Goal: Task Accomplishment & Management: Complete application form

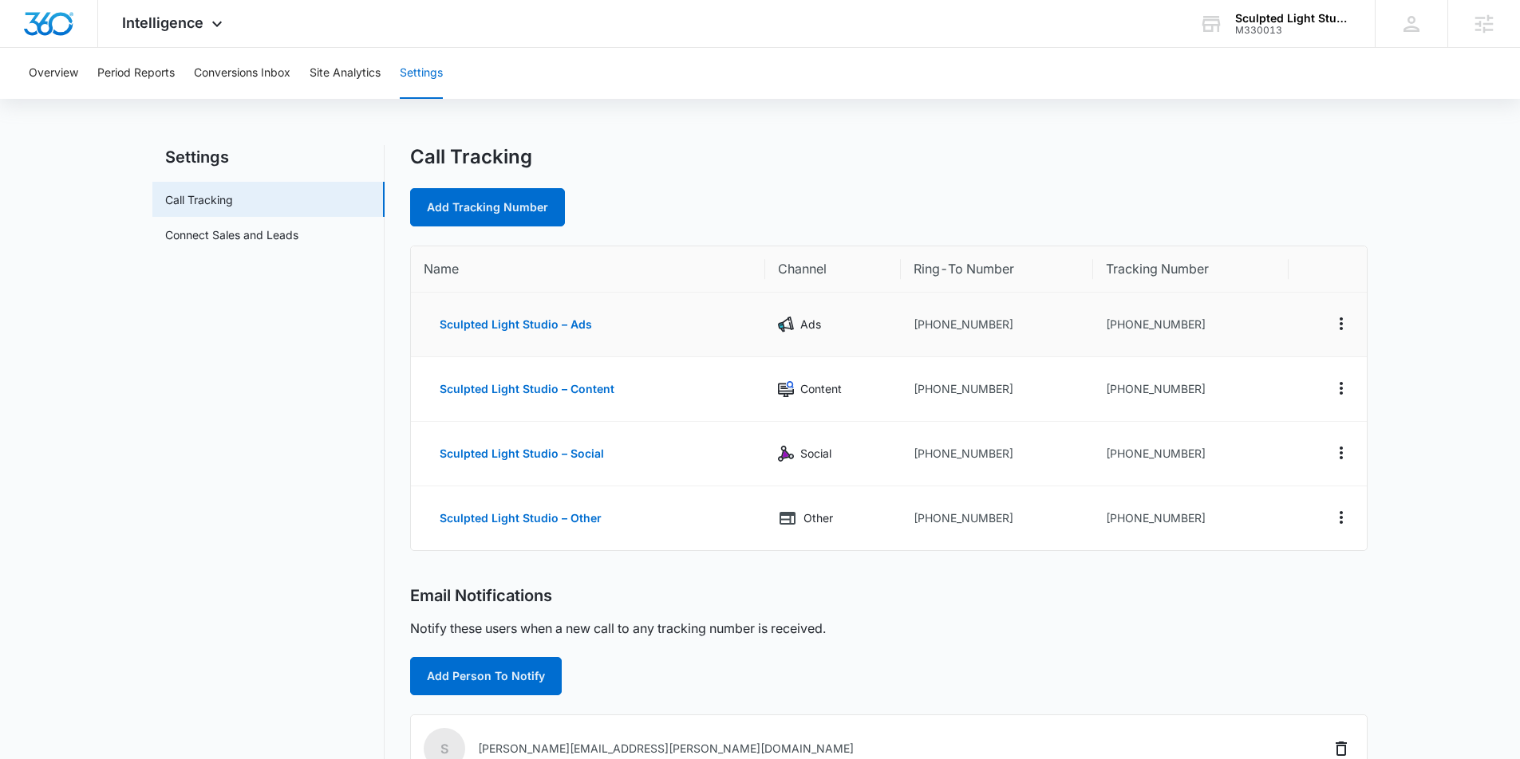
drag, startPoint x: 1115, startPoint y: 329, endPoint x: 1237, endPoint y: 328, distance: 122.1
click at [1118, 328] on td "+17203033939" at bounding box center [1190, 325] width 195 height 65
click at [1185, 323] on td "+17203033939" at bounding box center [1190, 325] width 195 height 65
drag, startPoint x: 1213, startPoint y: 322, endPoint x: 1130, endPoint y: 325, distance: 83.8
click at [1116, 326] on td "+17203033939" at bounding box center [1190, 325] width 195 height 65
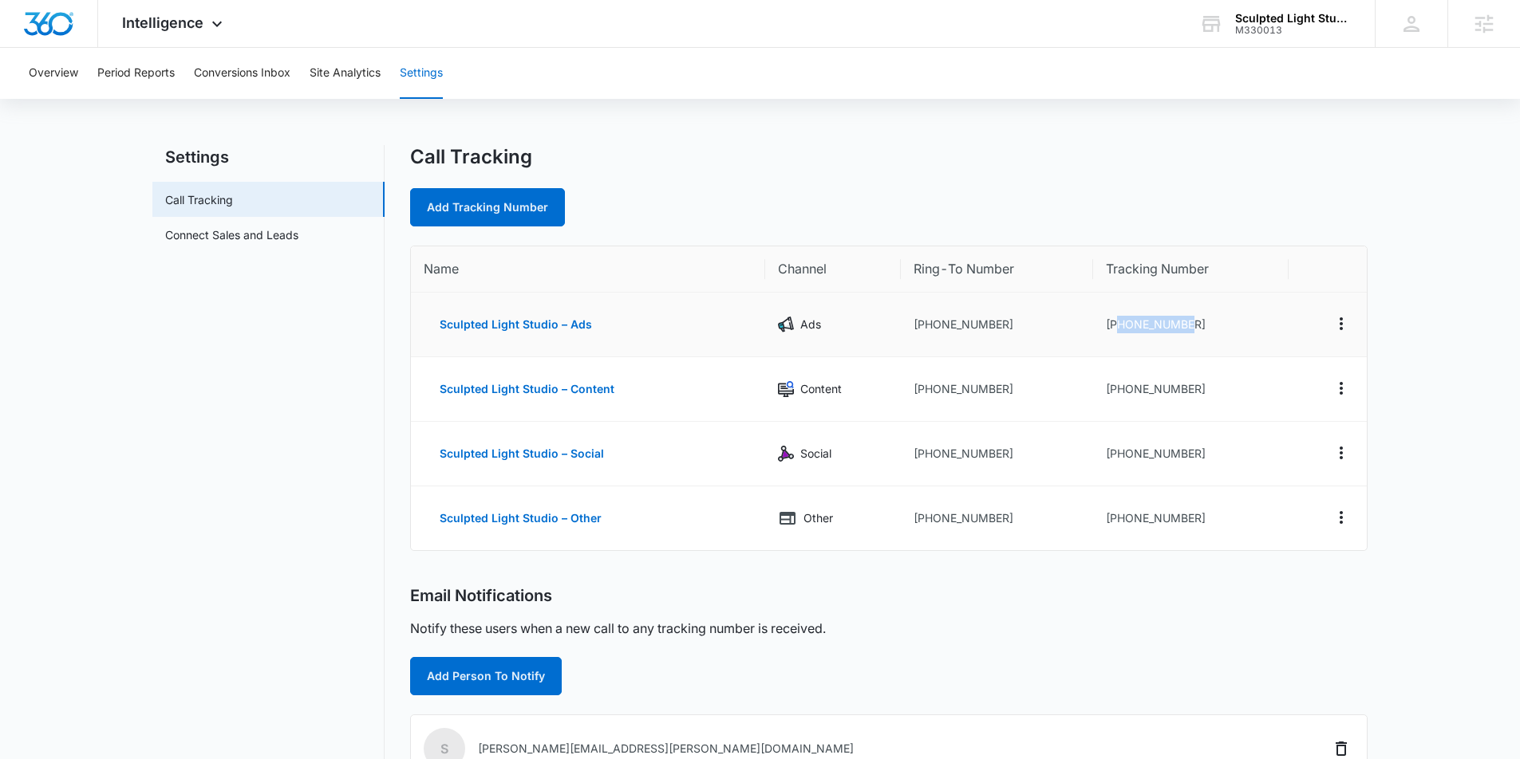
copy td "7203033939"
drag, startPoint x: 1282, startPoint y: 31, endPoint x: 1260, endPoint y: 33, distance: 21.6
click at [1238, 33] on div "M330013" at bounding box center [1293, 30] width 116 height 11
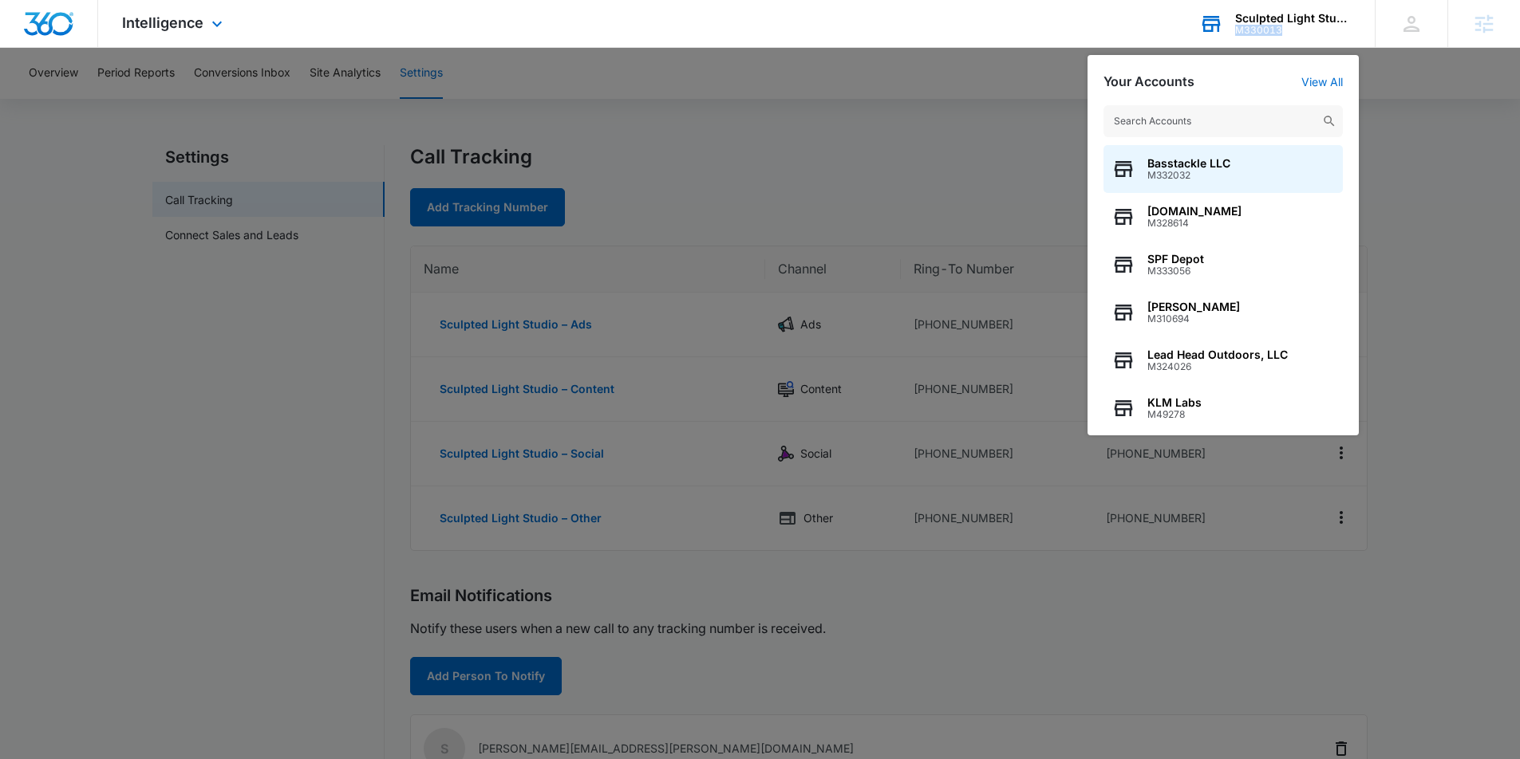
drag, startPoint x: 1291, startPoint y: 28, endPoint x: 1233, endPoint y: 29, distance: 57.4
click at [1233, 29] on div "Sculpted Light Studio M330013 Your Accounts View All Basstackle LLC M332032 Mov…" at bounding box center [1274, 23] width 199 height 47
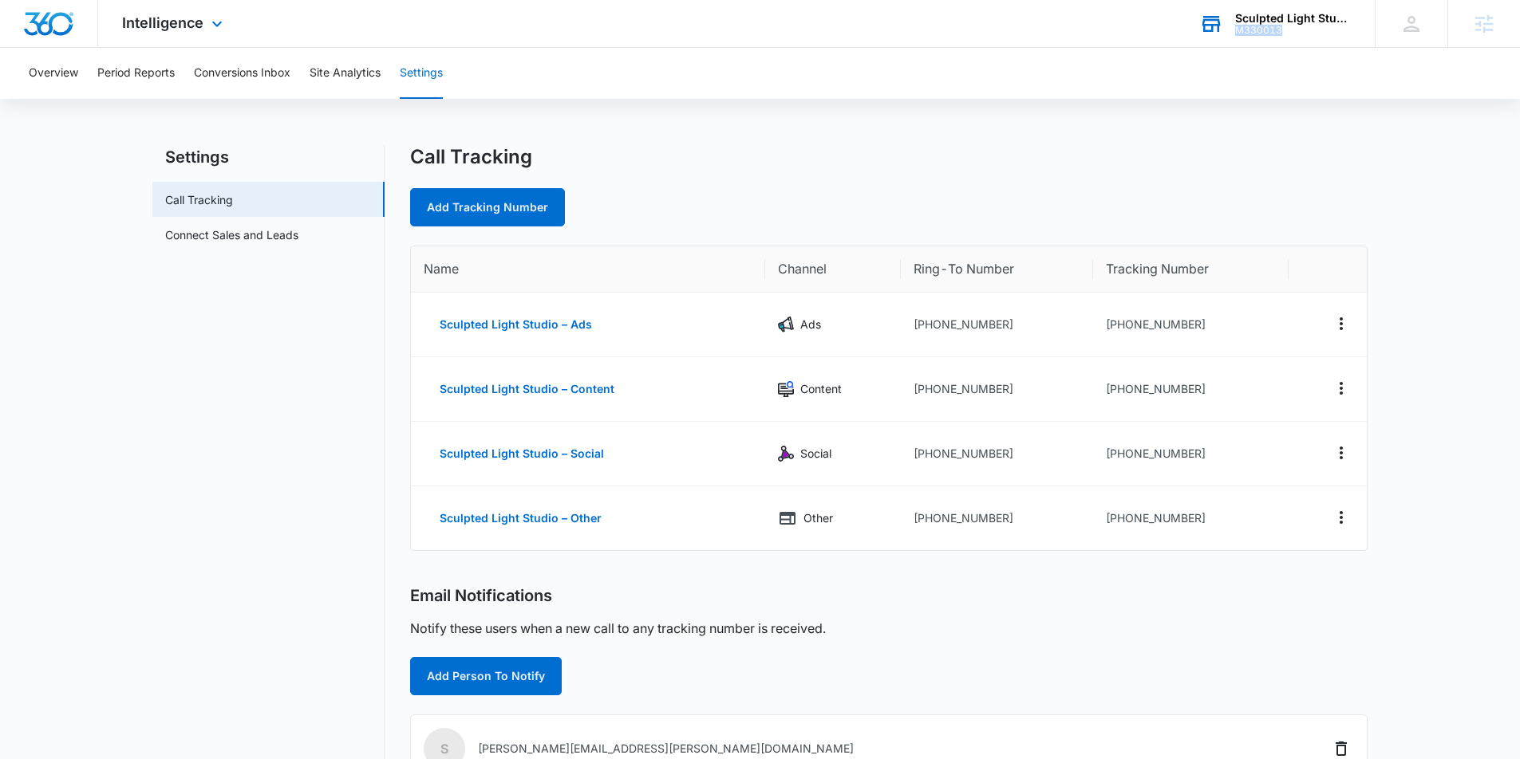
copy div "M330013"
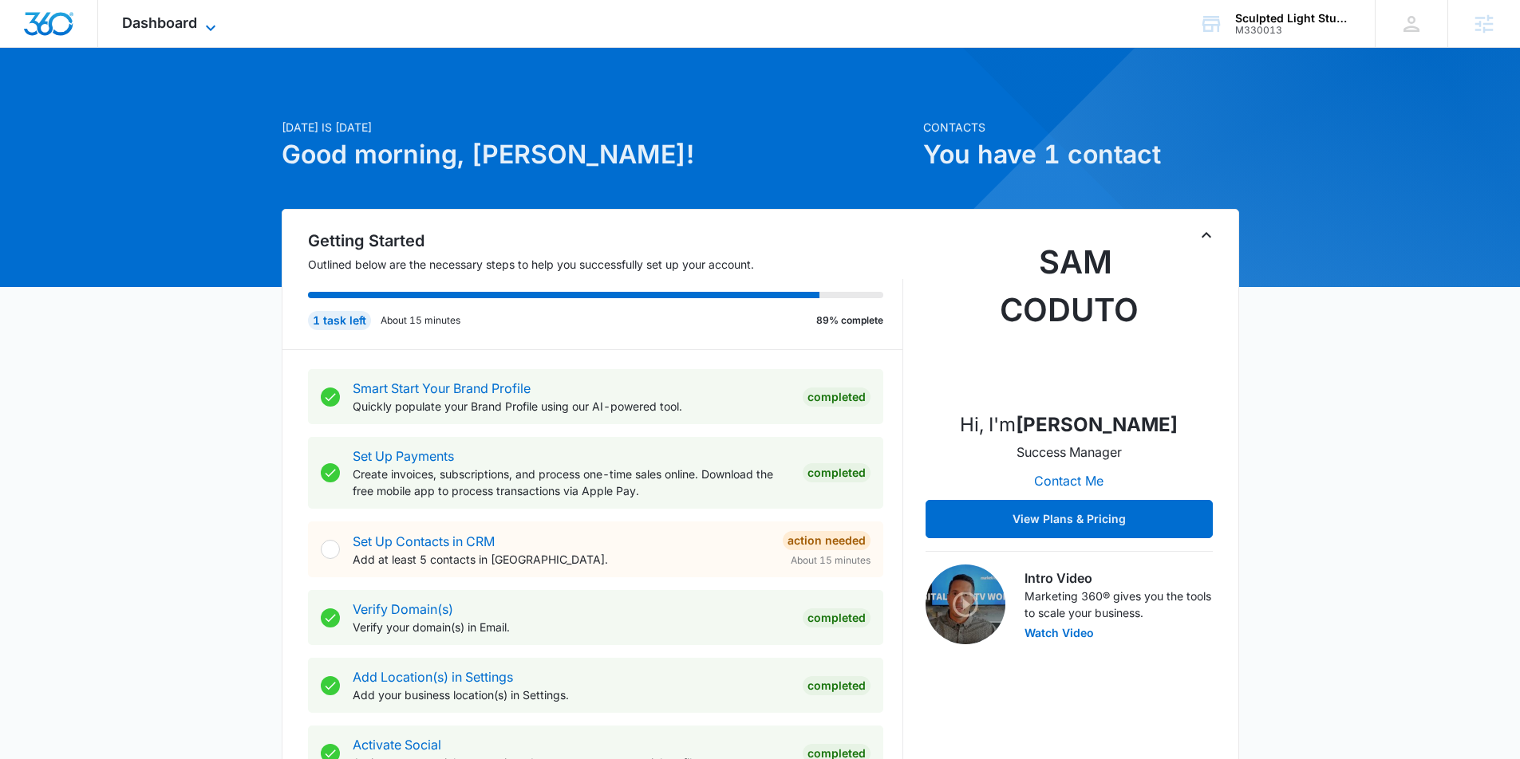
click at [207, 19] on icon at bounding box center [210, 27] width 19 height 19
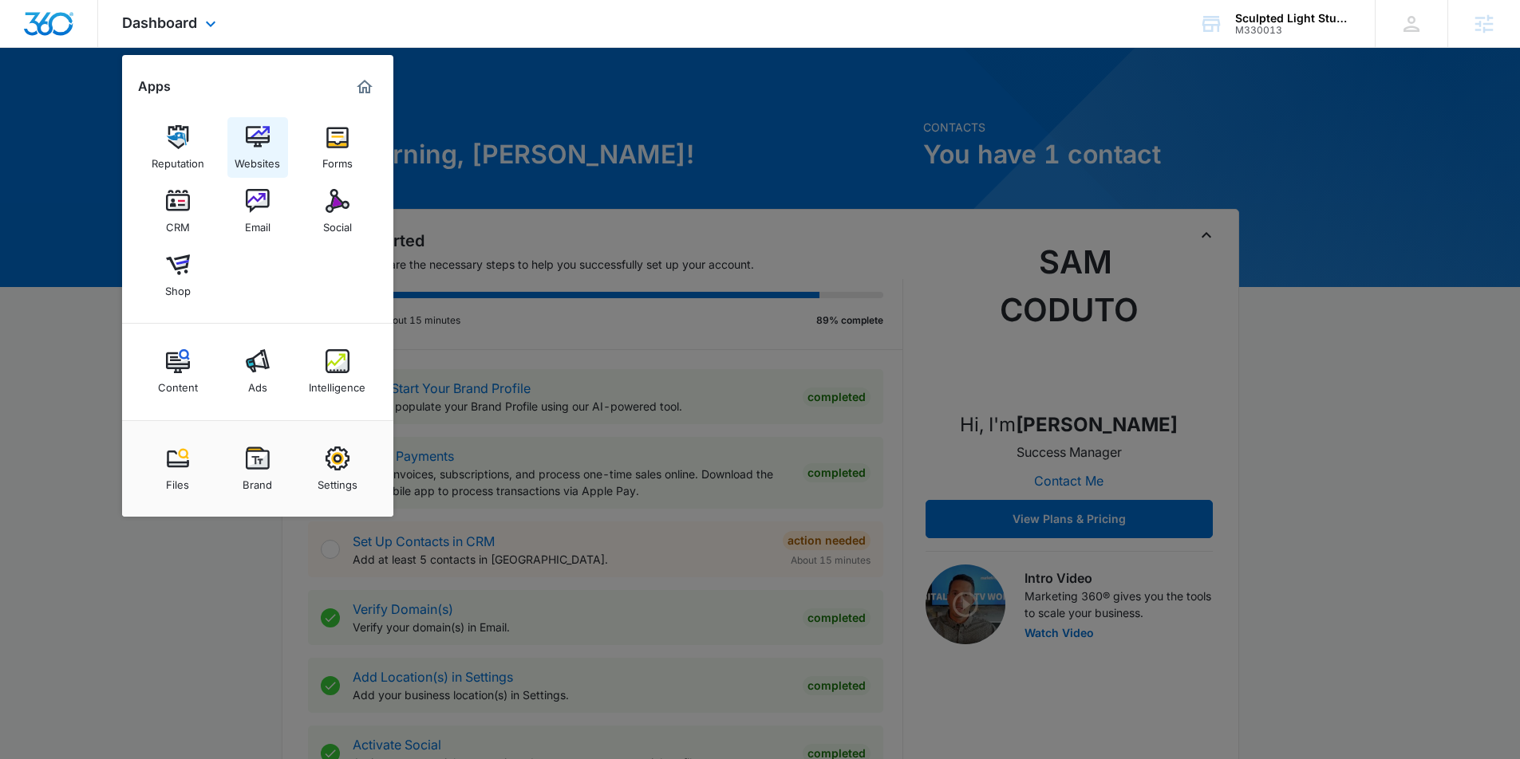
click at [255, 136] on img at bounding box center [258, 137] width 24 height 24
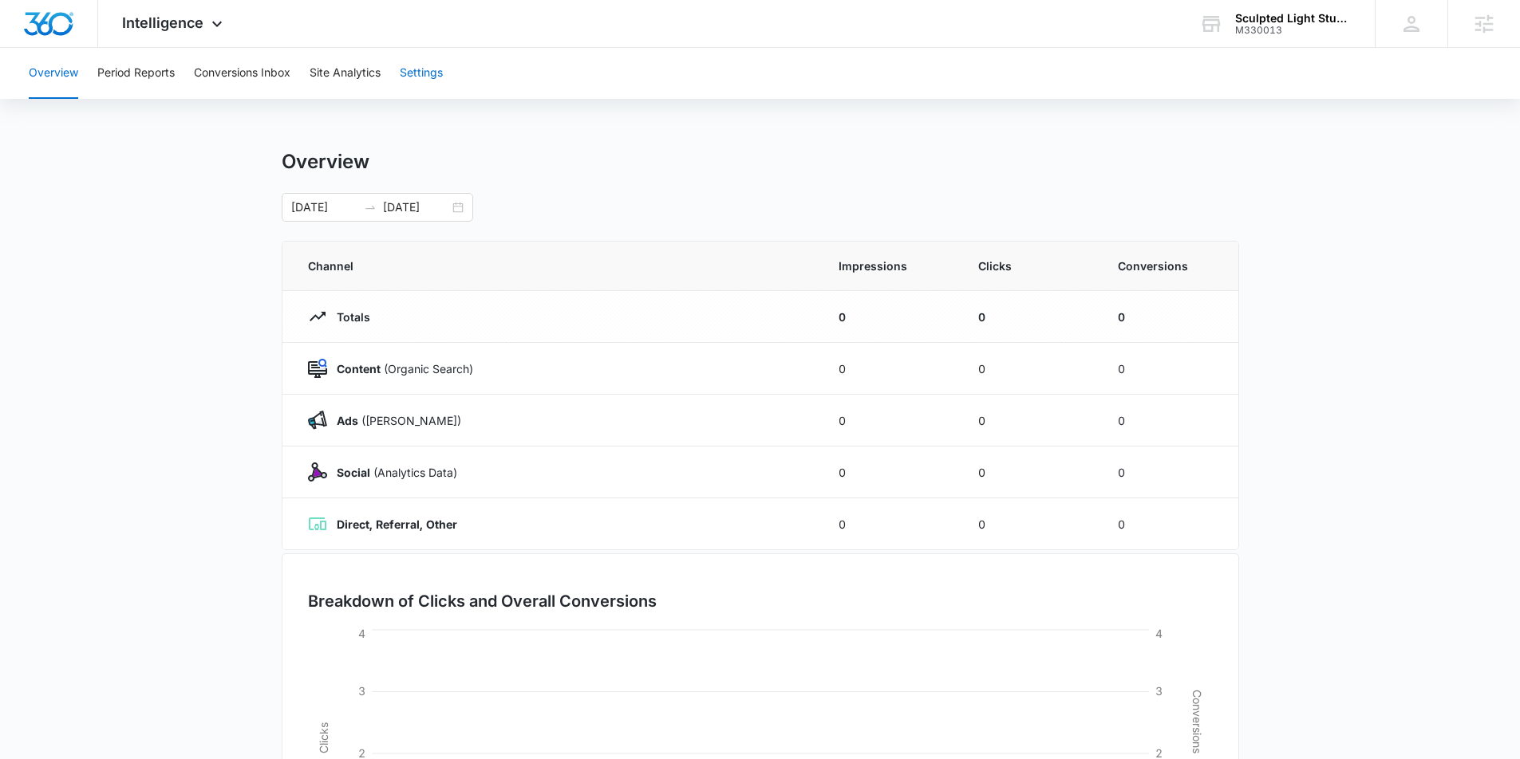
click at [404, 73] on button "Settings" at bounding box center [421, 73] width 43 height 51
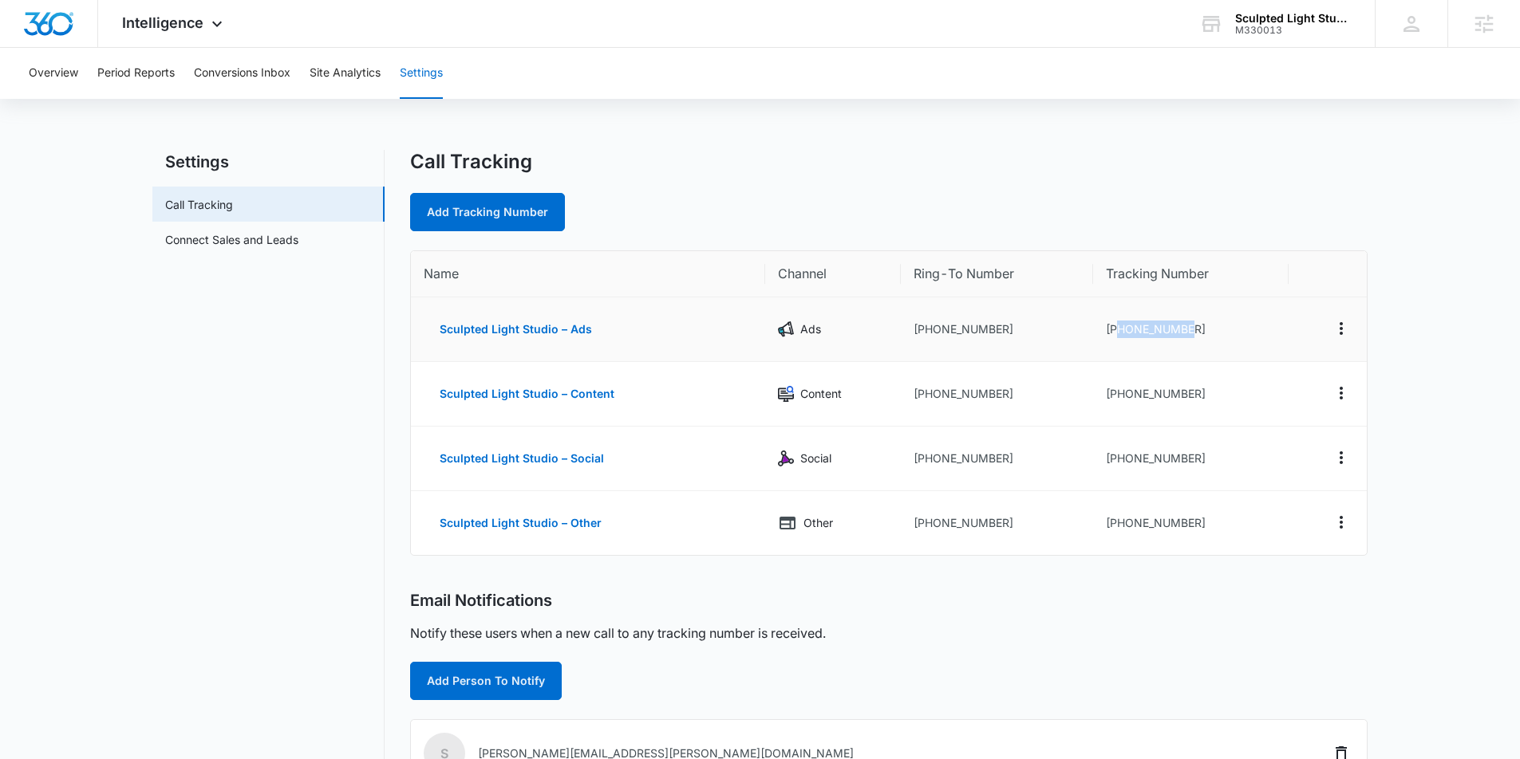
drag, startPoint x: 1162, startPoint y: 327, endPoint x: 1122, endPoint y: 329, distance: 39.1
click at [1116, 329] on td "+17203033939" at bounding box center [1190, 330] width 195 height 65
copy td "7203033939"
click at [192, 18] on span "Intelligence" at bounding box center [162, 22] width 81 height 17
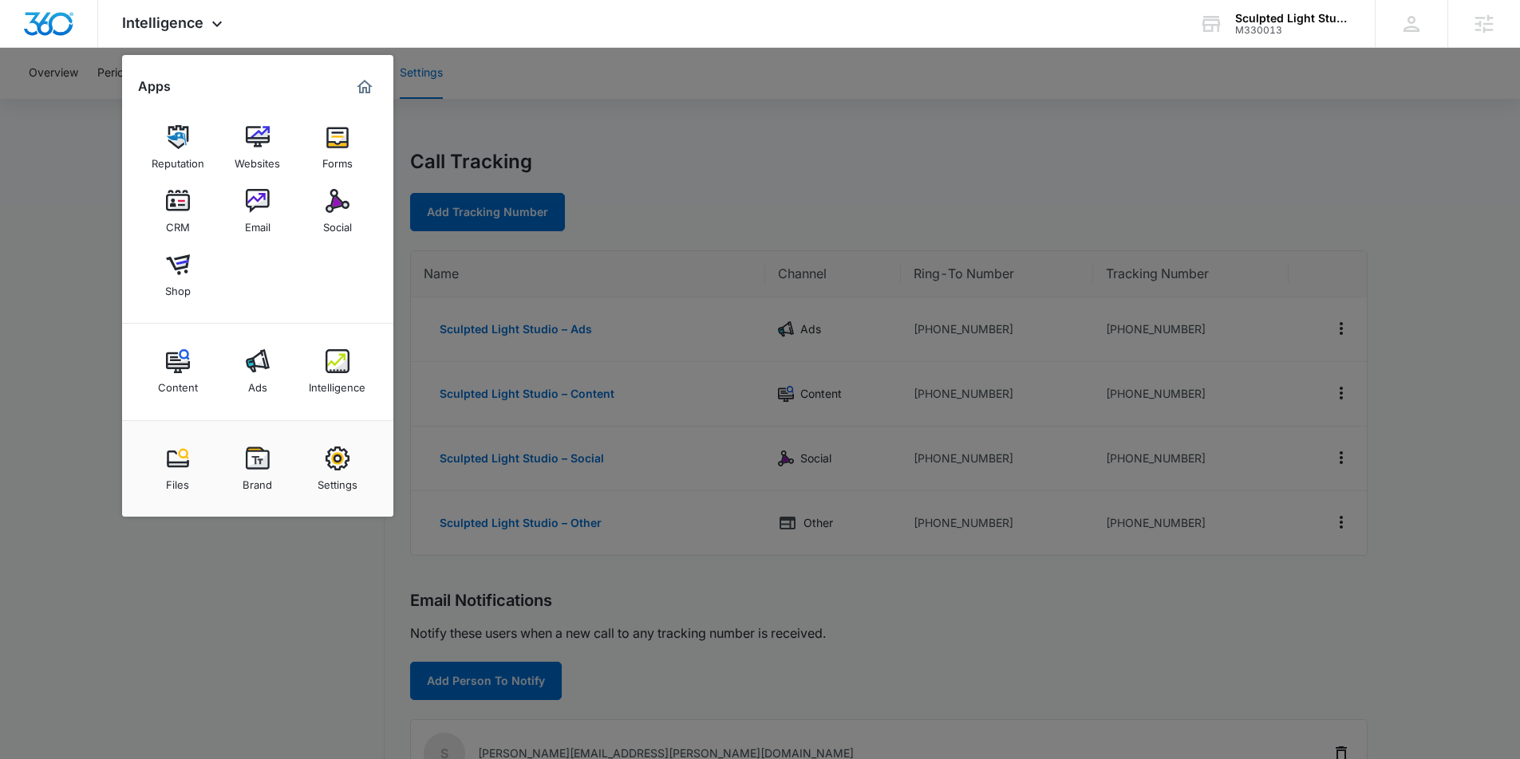
click at [195, 639] on div at bounding box center [760, 379] width 1520 height 759
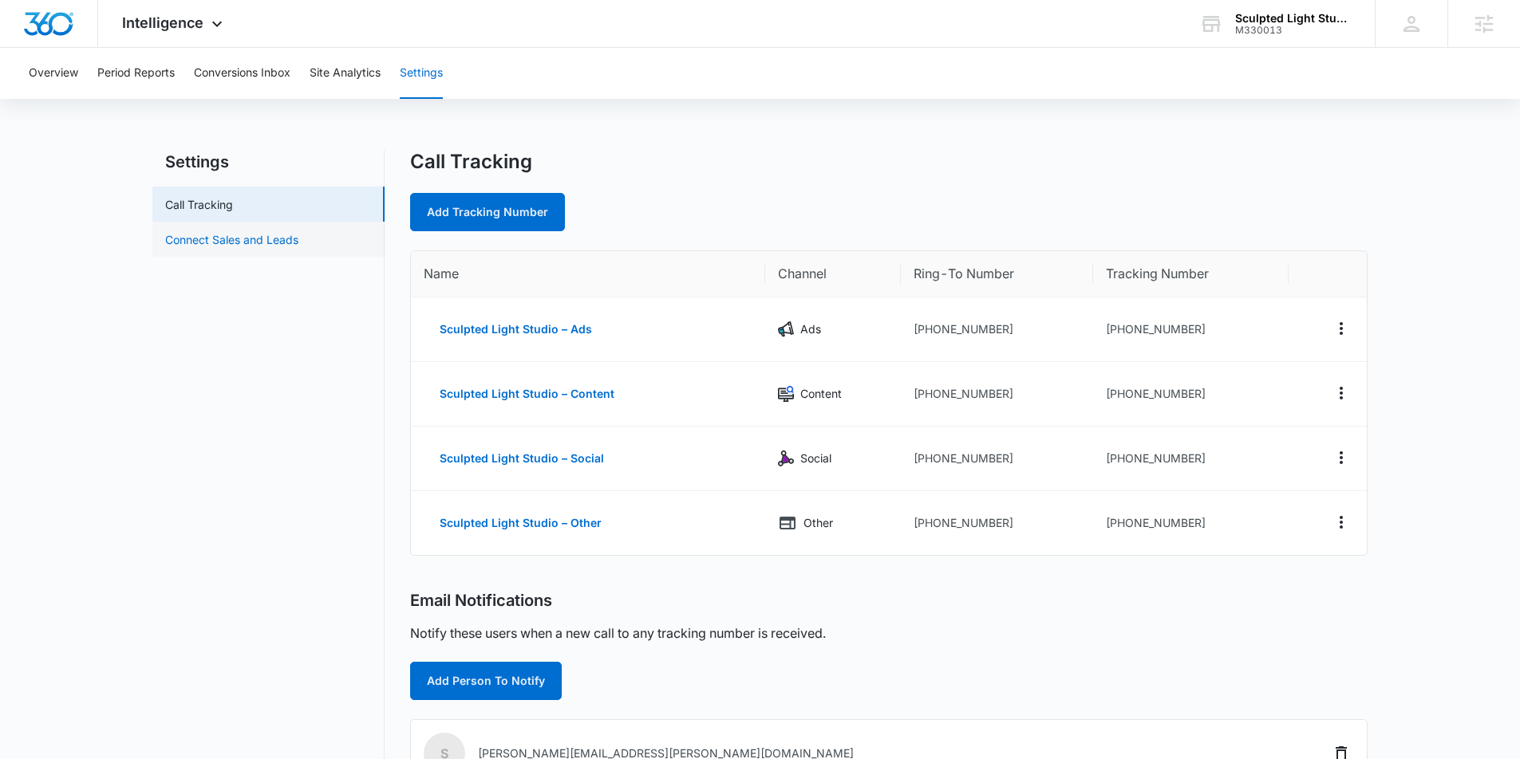
click at [213, 231] on link "Connect Sales and Leads" at bounding box center [231, 239] width 133 height 17
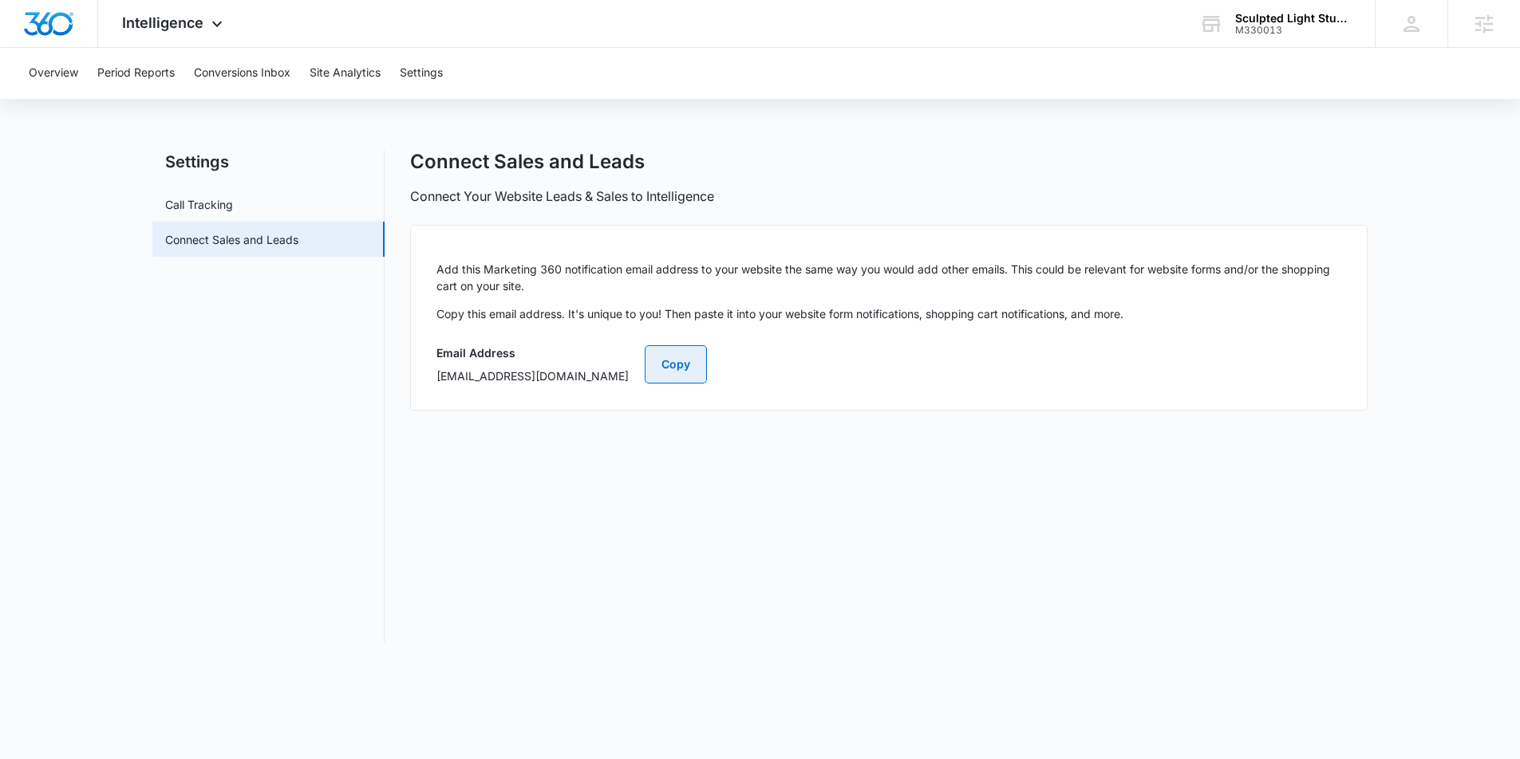
drag, startPoint x: 836, startPoint y: 365, endPoint x: 810, endPoint y: 367, distance: 26.4
click at [707, 365] on button "Copy" at bounding box center [676, 364] width 62 height 38
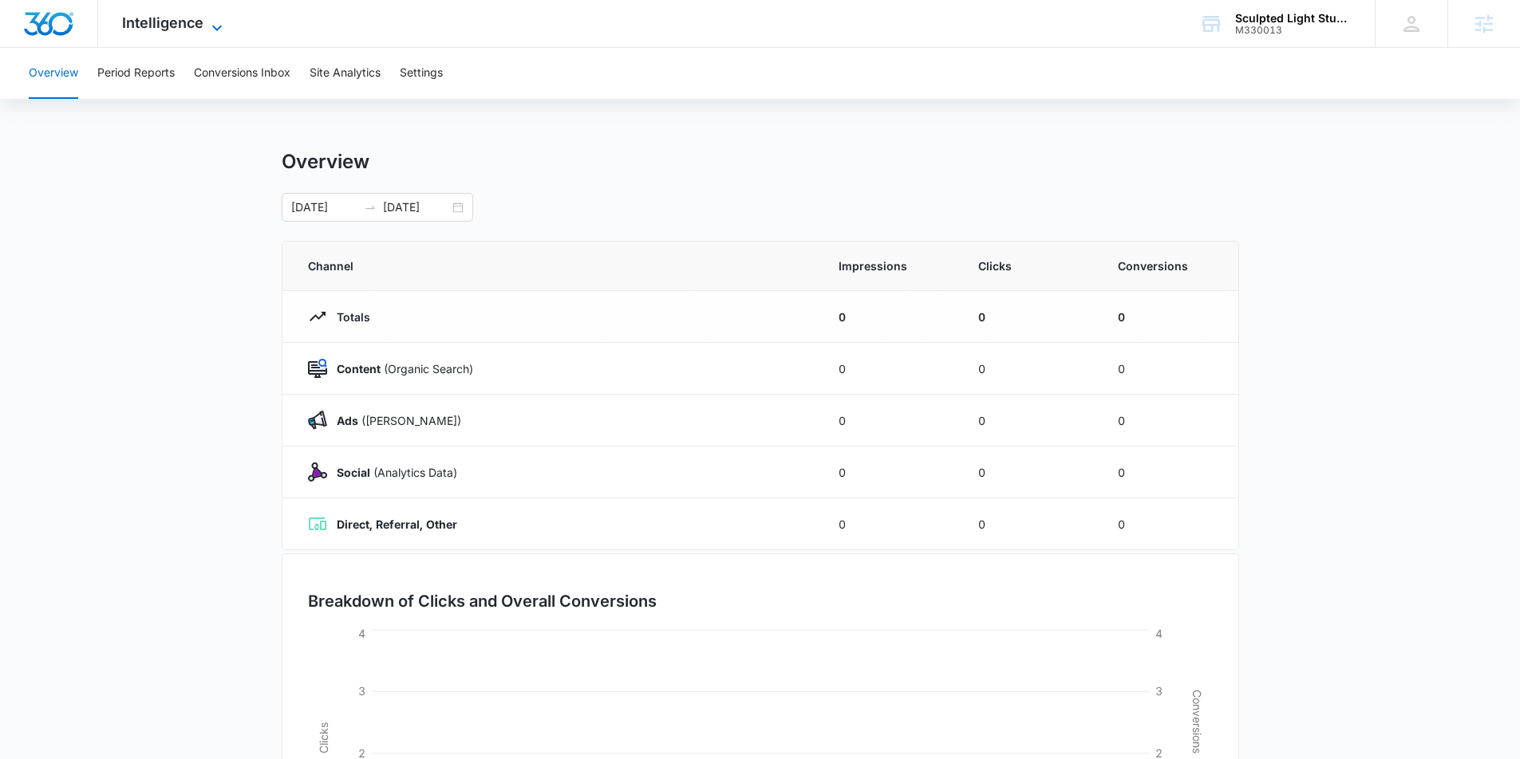
click at [189, 25] on span "Intelligence" at bounding box center [162, 22] width 81 height 17
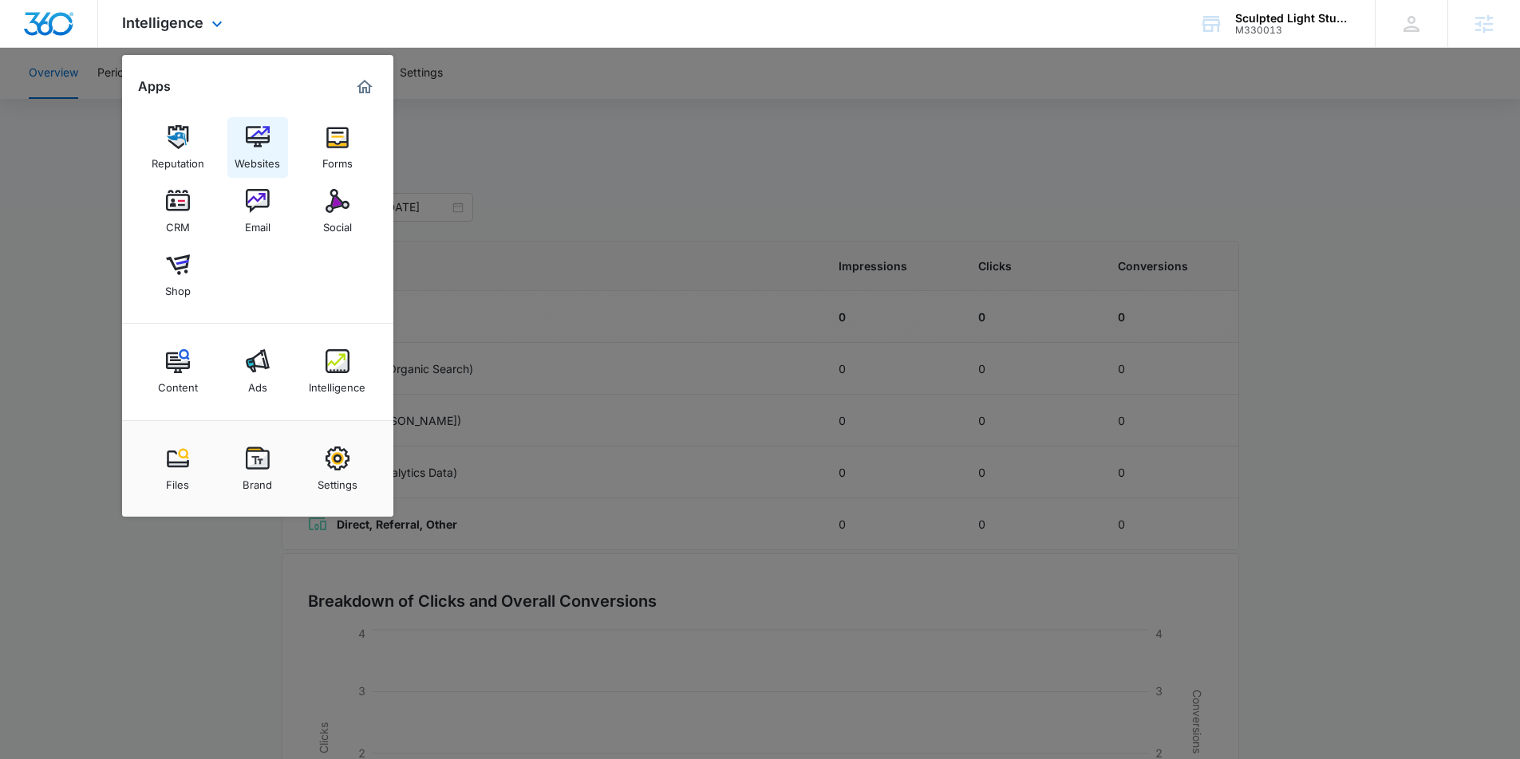
click at [266, 145] on img at bounding box center [258, 137] width 24 height 24
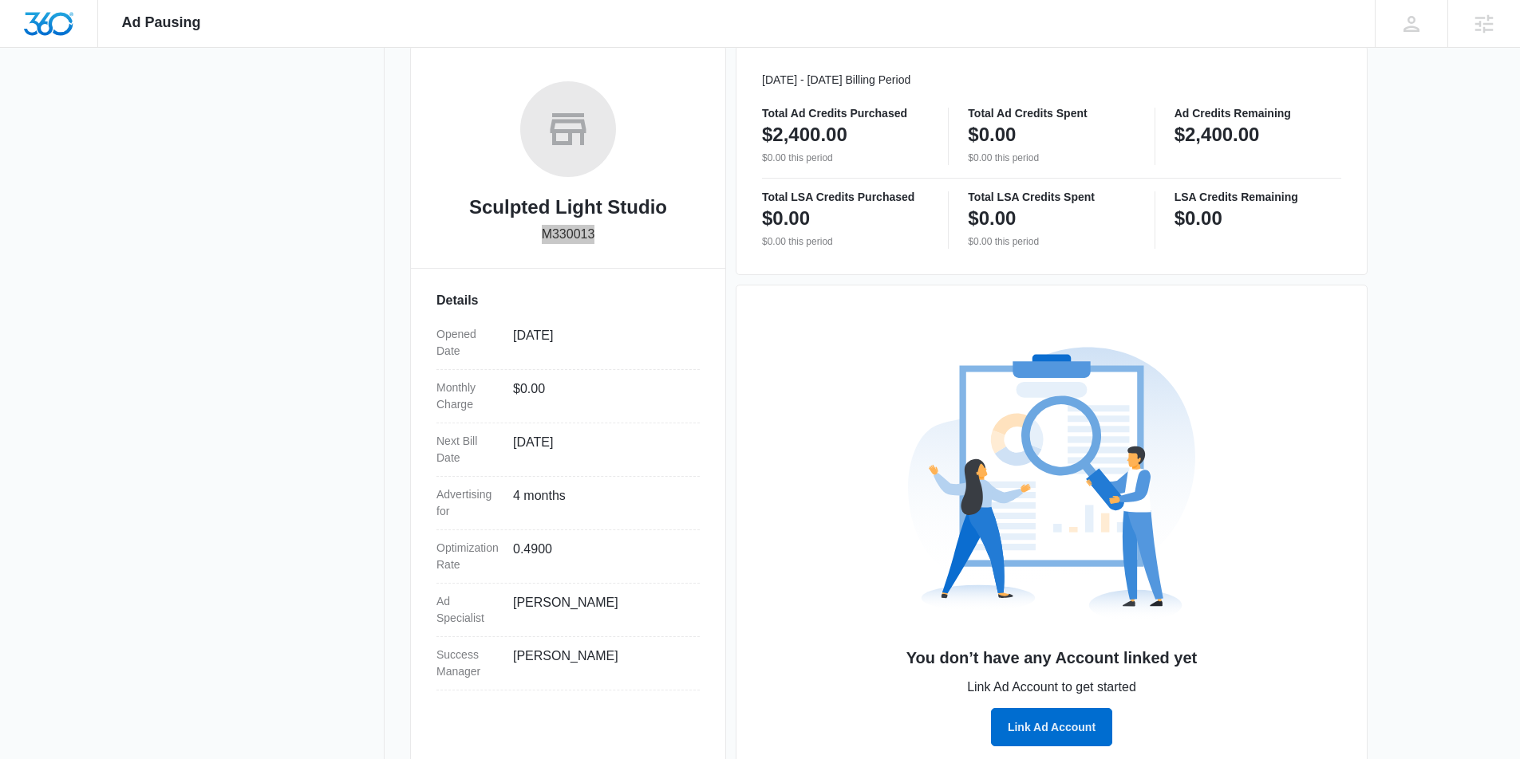
scroll to position [253, 0]
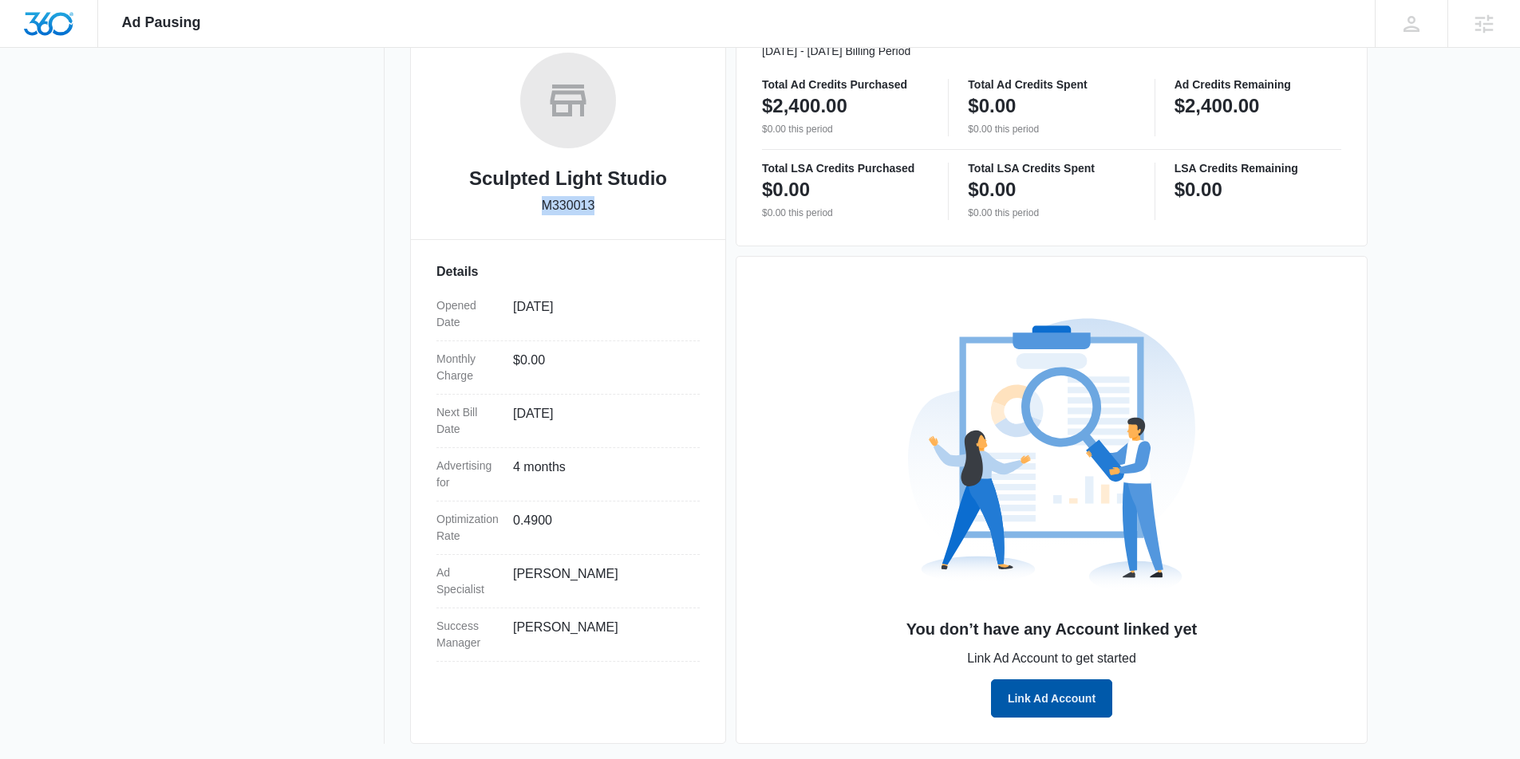
click at [1048, 699] on button "Link Ad Account" at bounding box center [1051, 699] width 121 height 38
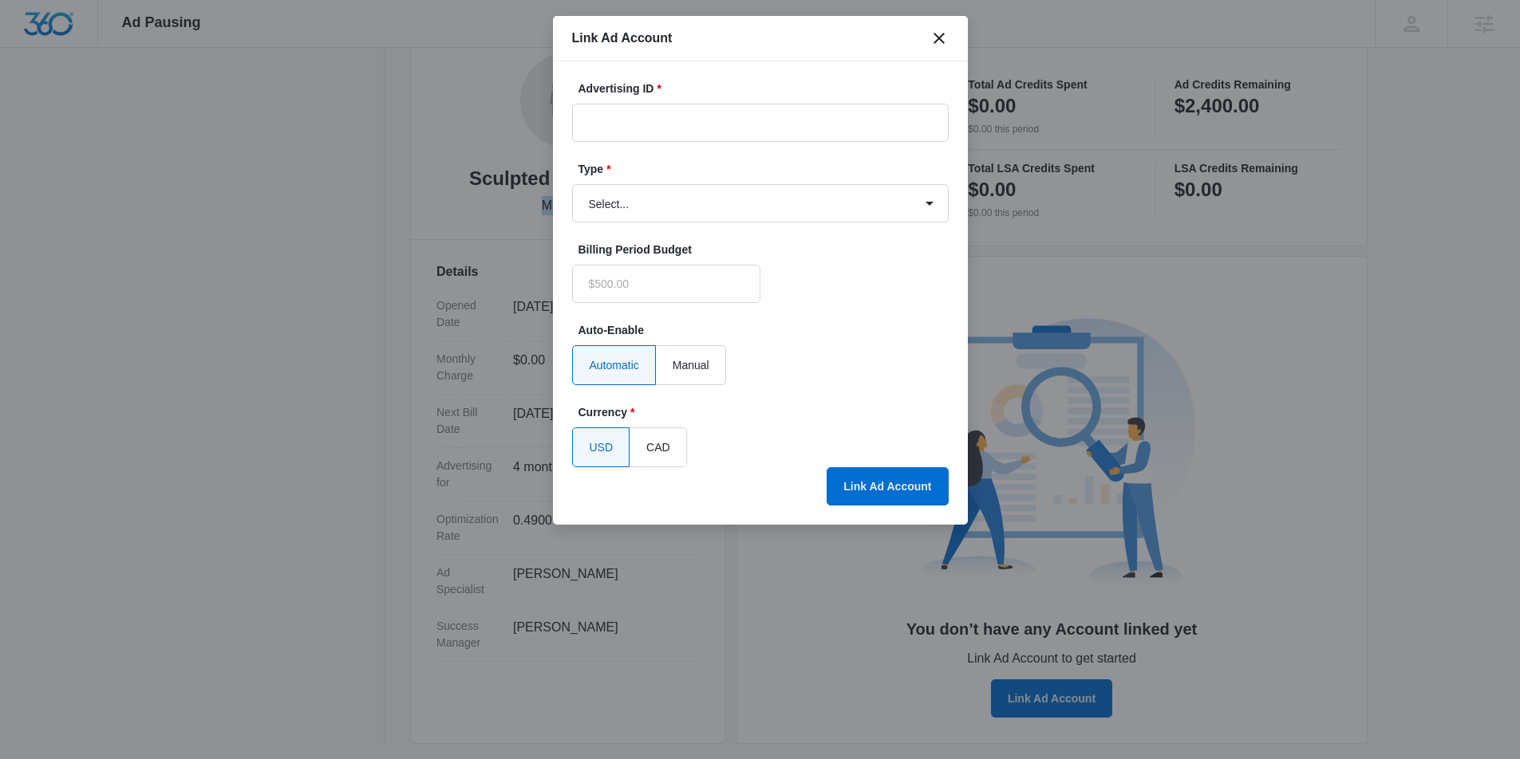
type input "$0.00"
click at [668, 129] on input "Advertising ID *" at bounding box center [760, 123] width 377 height 38
paste input "[PHONE_NUMBER]"
type input "[PHONE_NUMBER]"
click at [679, 212] on select "Select... Bing Ads Facebook Ads Google Ads" at bounding box center [760, 203] width 377 height 38
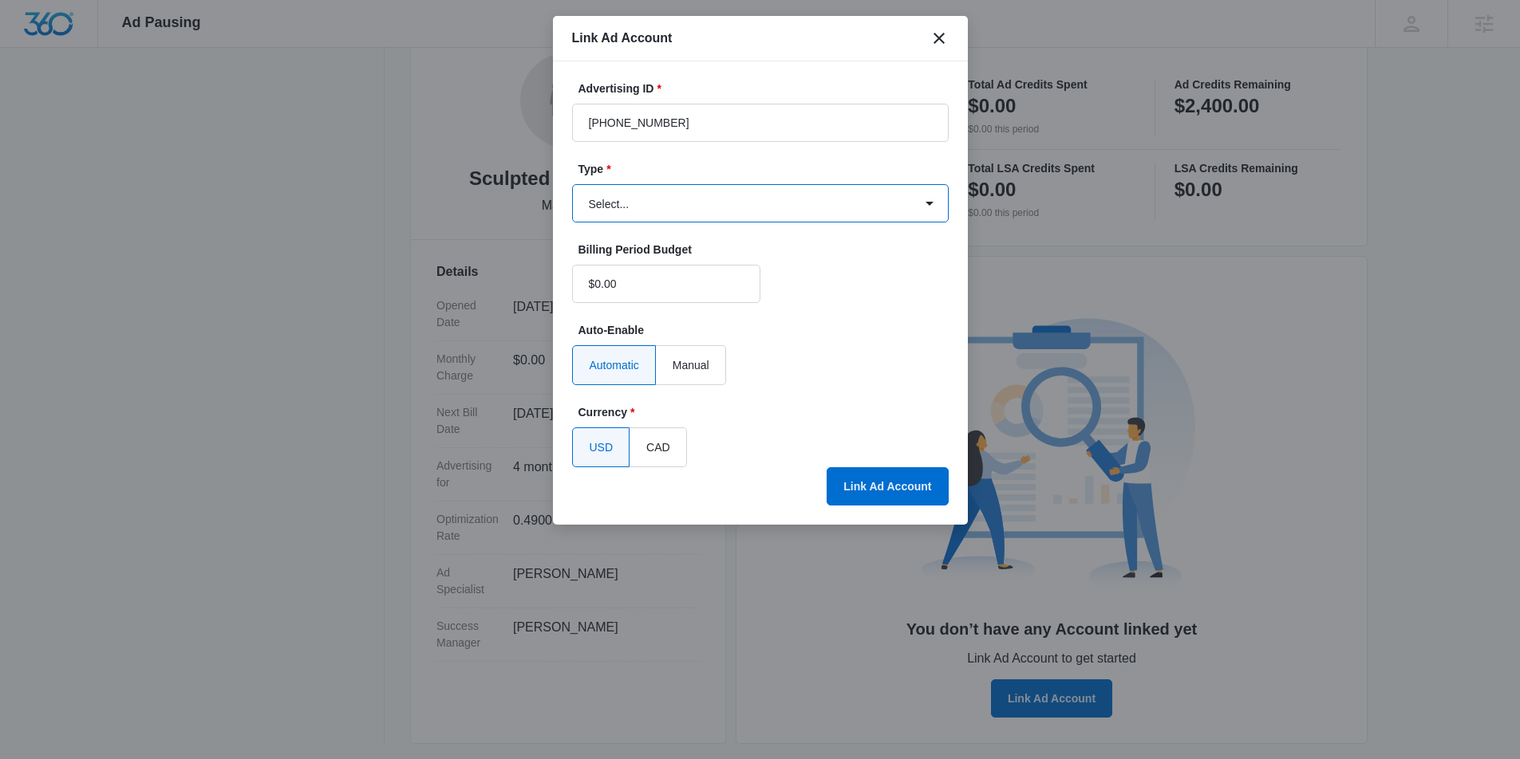
select select "google"
click at [572, 184] on select "Select... Bing Ads Facebook Ads Google Ads" at bounding box center [760, 203] width 377 height 38
drag, startPoint x: 590, startPoint y: 124, endPoint x: 562, endPoint y: 124, distance: 27.9
click at [558, 124] on div "Advertising ID * 846-394-1701 Type * Select... Bing Ads Facebook Ads Google Ads…" at bounding box center [760, 293] width 415 height 464
click at [868, 486] on button "Link Ad Account" at bounding box center [886, 486] width 121 height 38
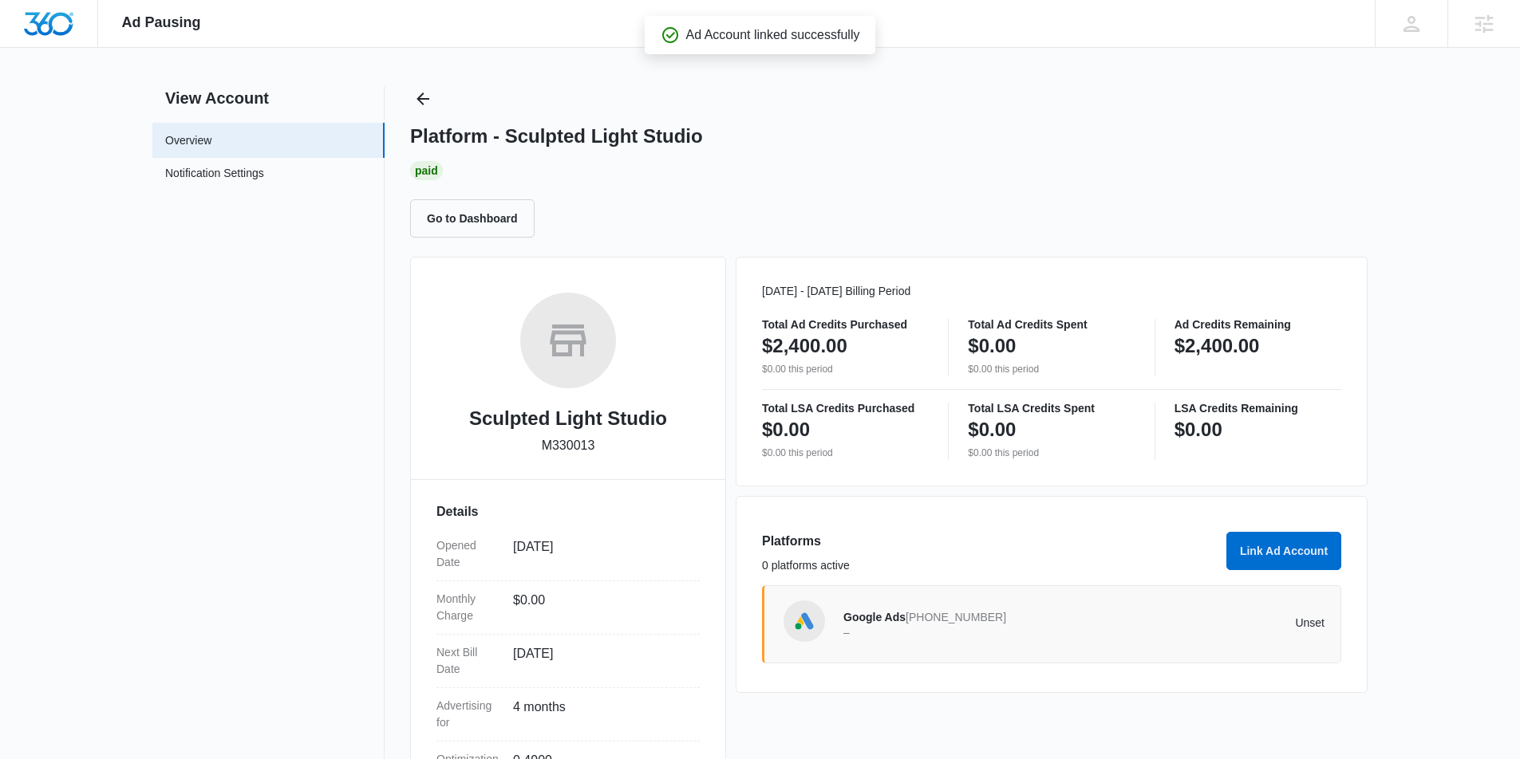
scroll to position [0, 0]
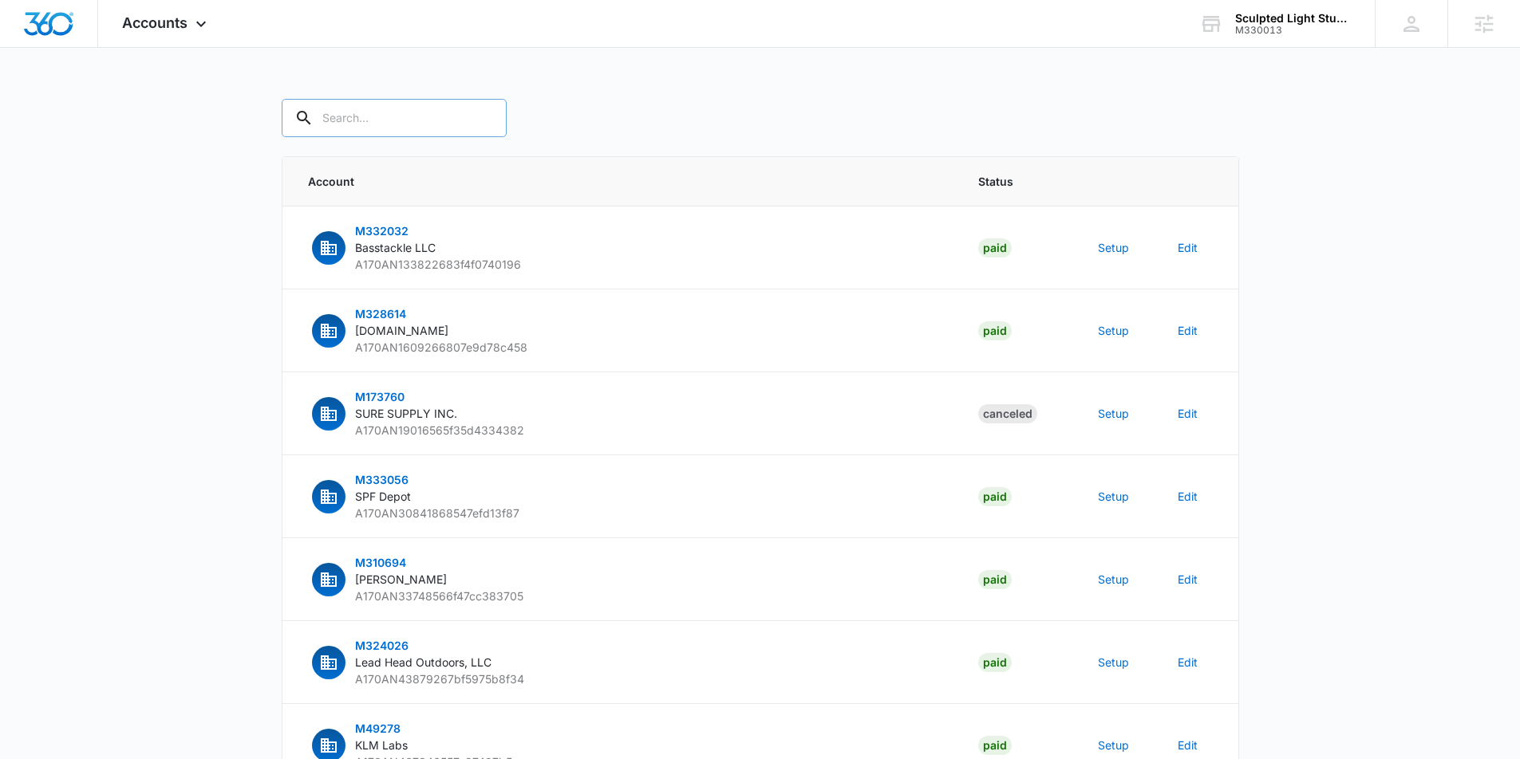
click at [357, 118] on input "text" at bounding box center [394, 118] width 225 height 38
type input "M330013"
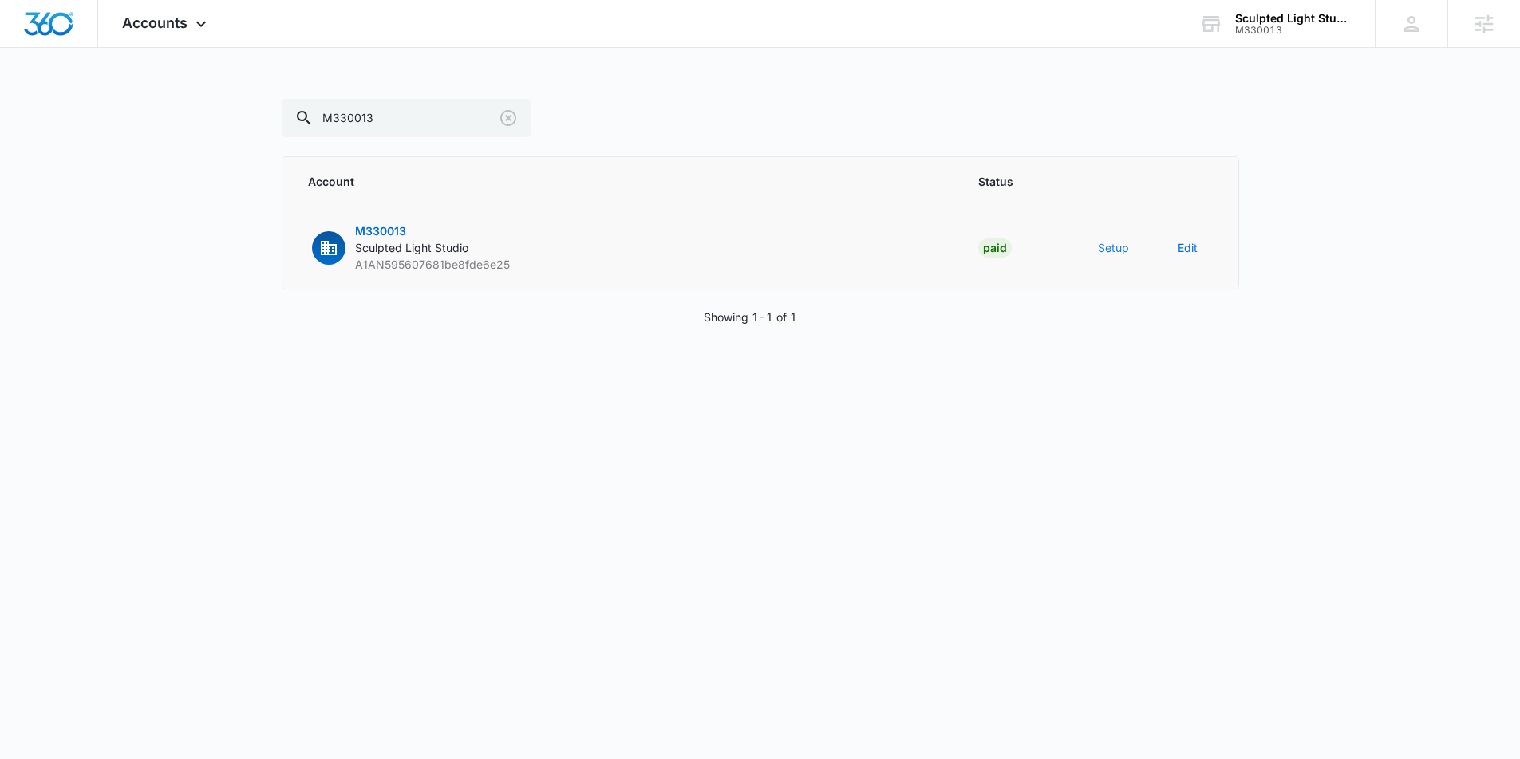
click at [1114, 250] on button "Setup" at bounding box center [1113, 247] width 31 height 17
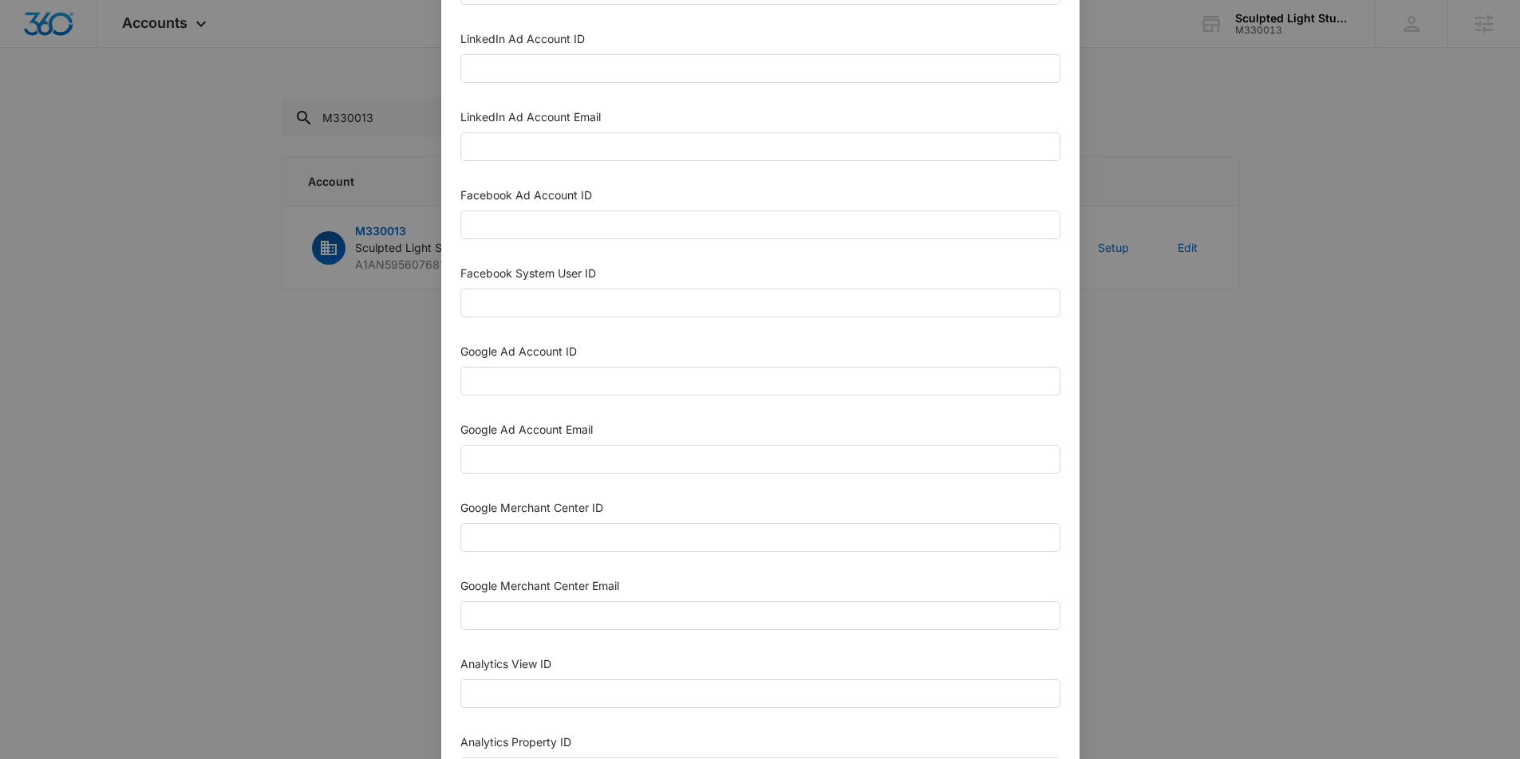
scroll to position [207, 0]
click at [588, 389] on input "Google Ad Account ID" at bounding box center [760, 379] width 600 height 29
paste input "846-394-1701"
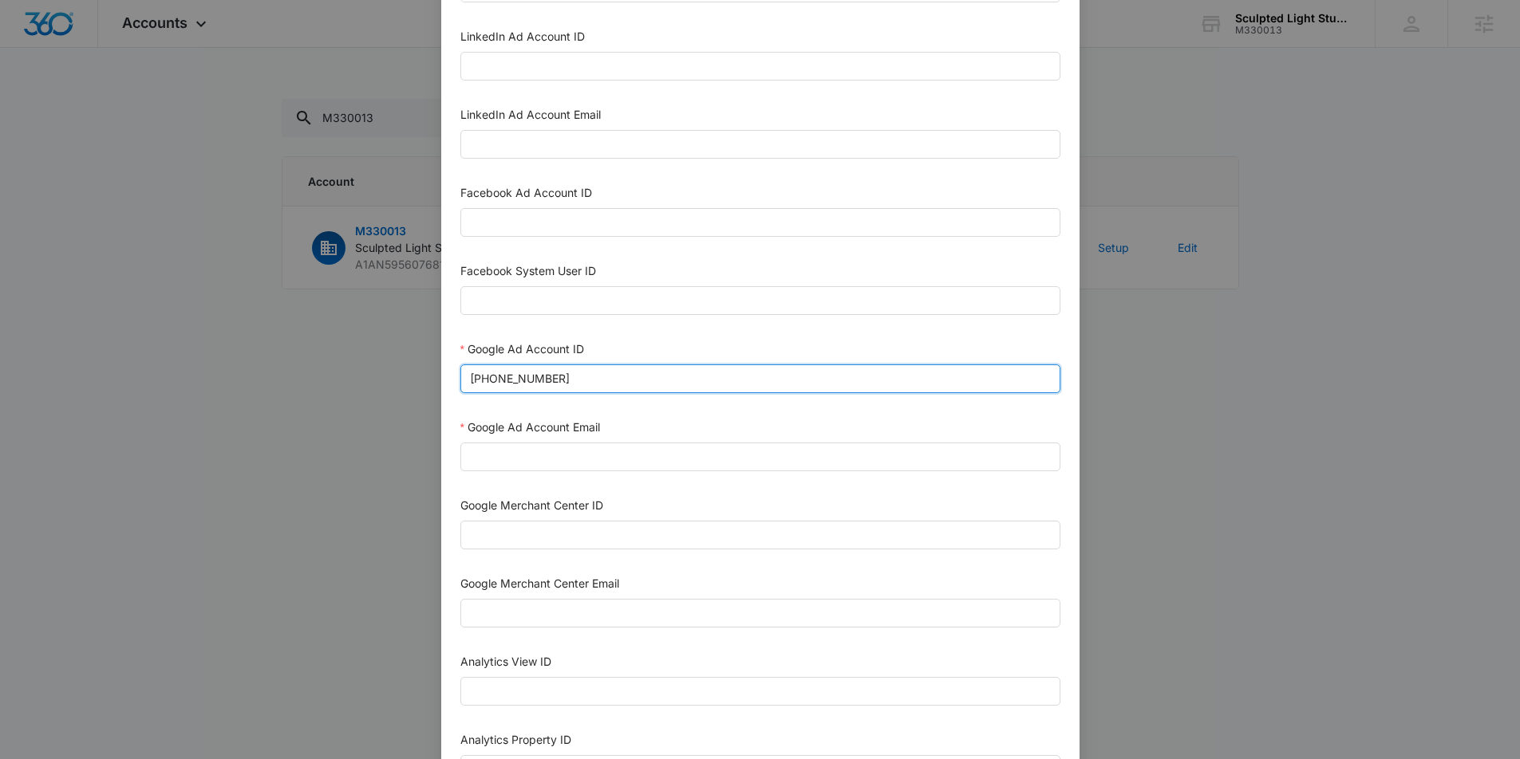
type input "846-394-1701"
click at [616, 477] on div "Google Ad Account Email" at bounding box center [760, 448] width 600 height 59
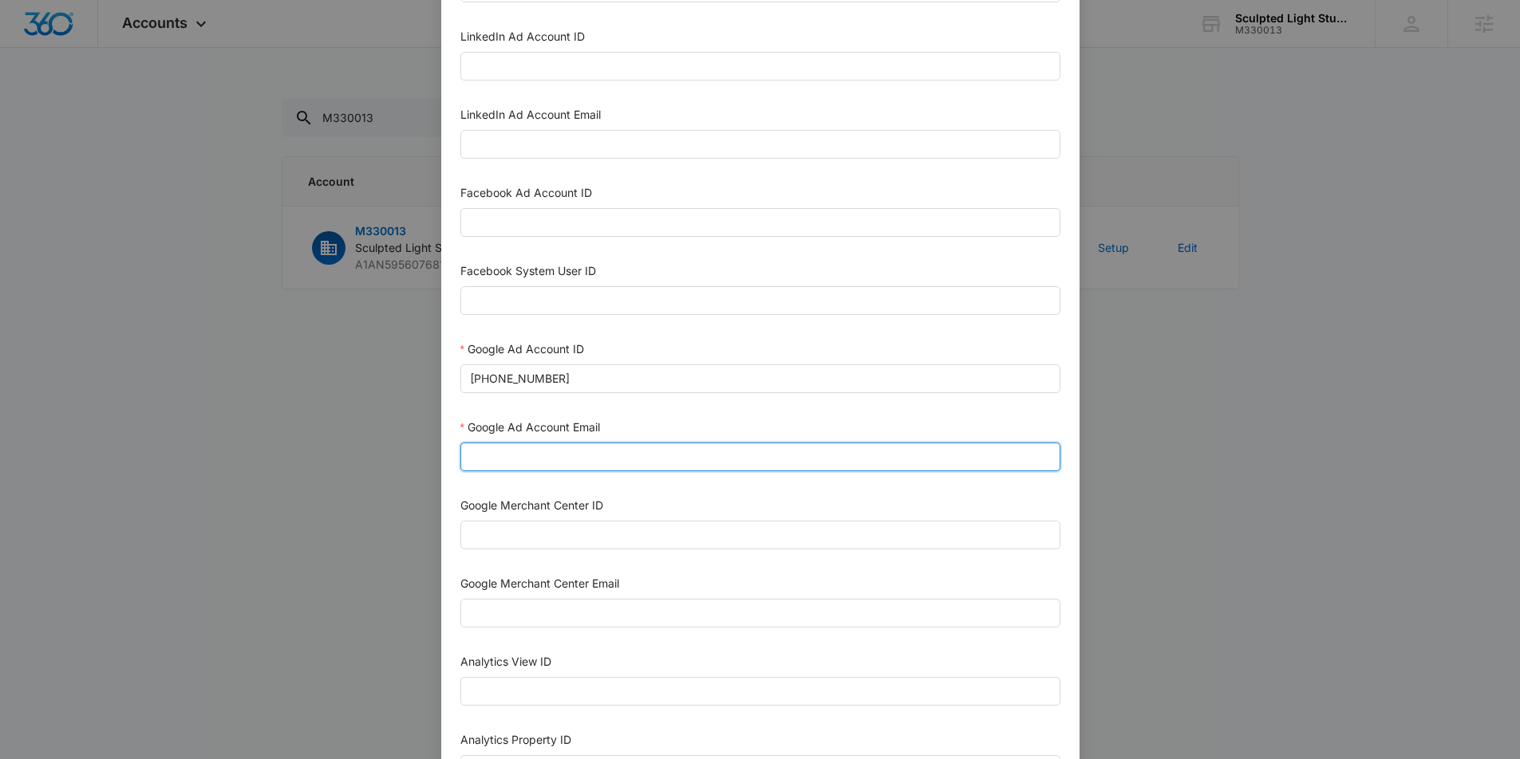
click at [618, 467] on input "Google Ad Account Email" at bounding box center [760, 457] width 600 height 29
type input "m360+accounts1025@madwiremedia.com"
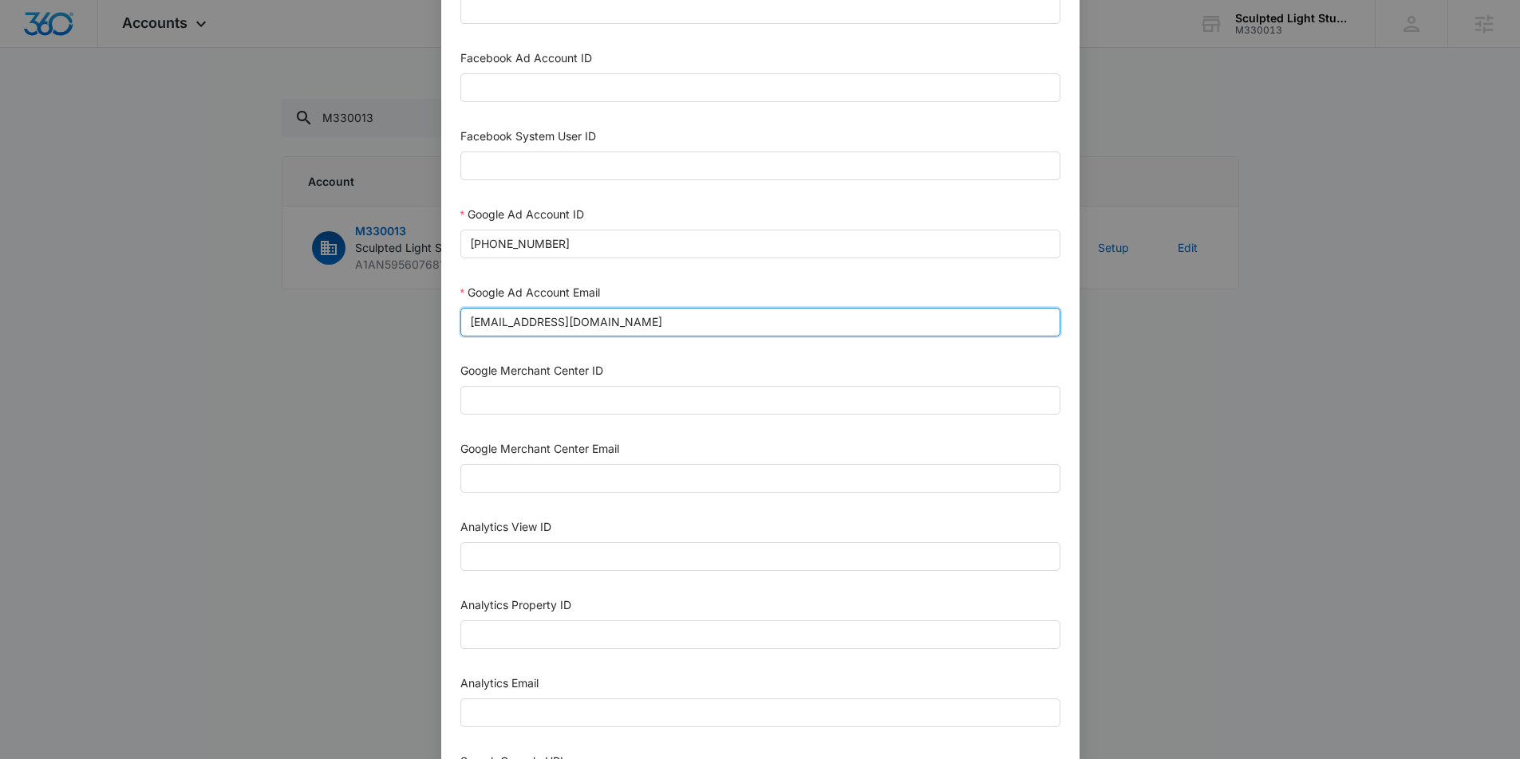
scroll to position [348, 0]
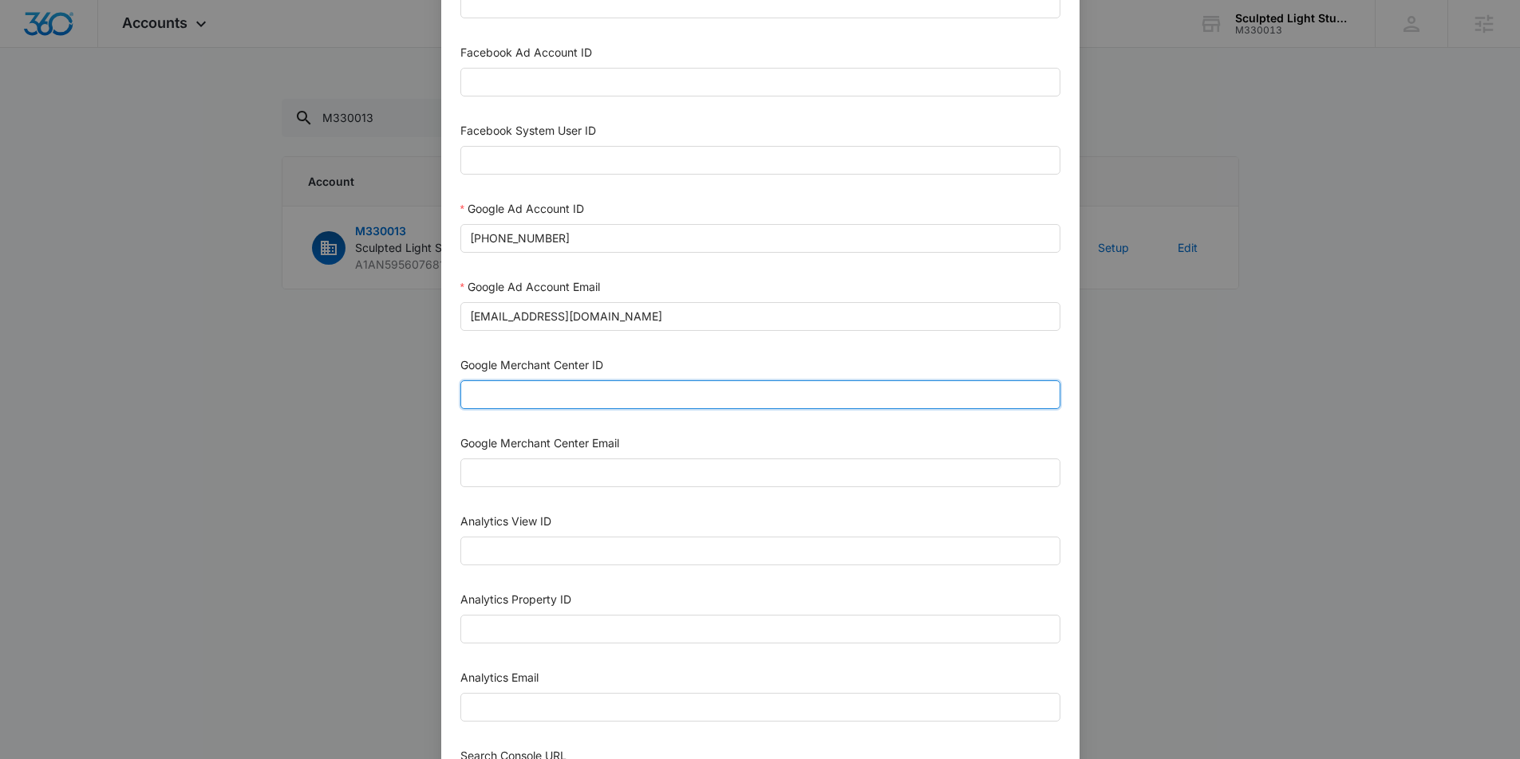
click at [681, 400] on input "Google Merchant Center ID" at bounding box center [760, 395] width 600 height 29
paste input "5651264992"
type input "5651264992"
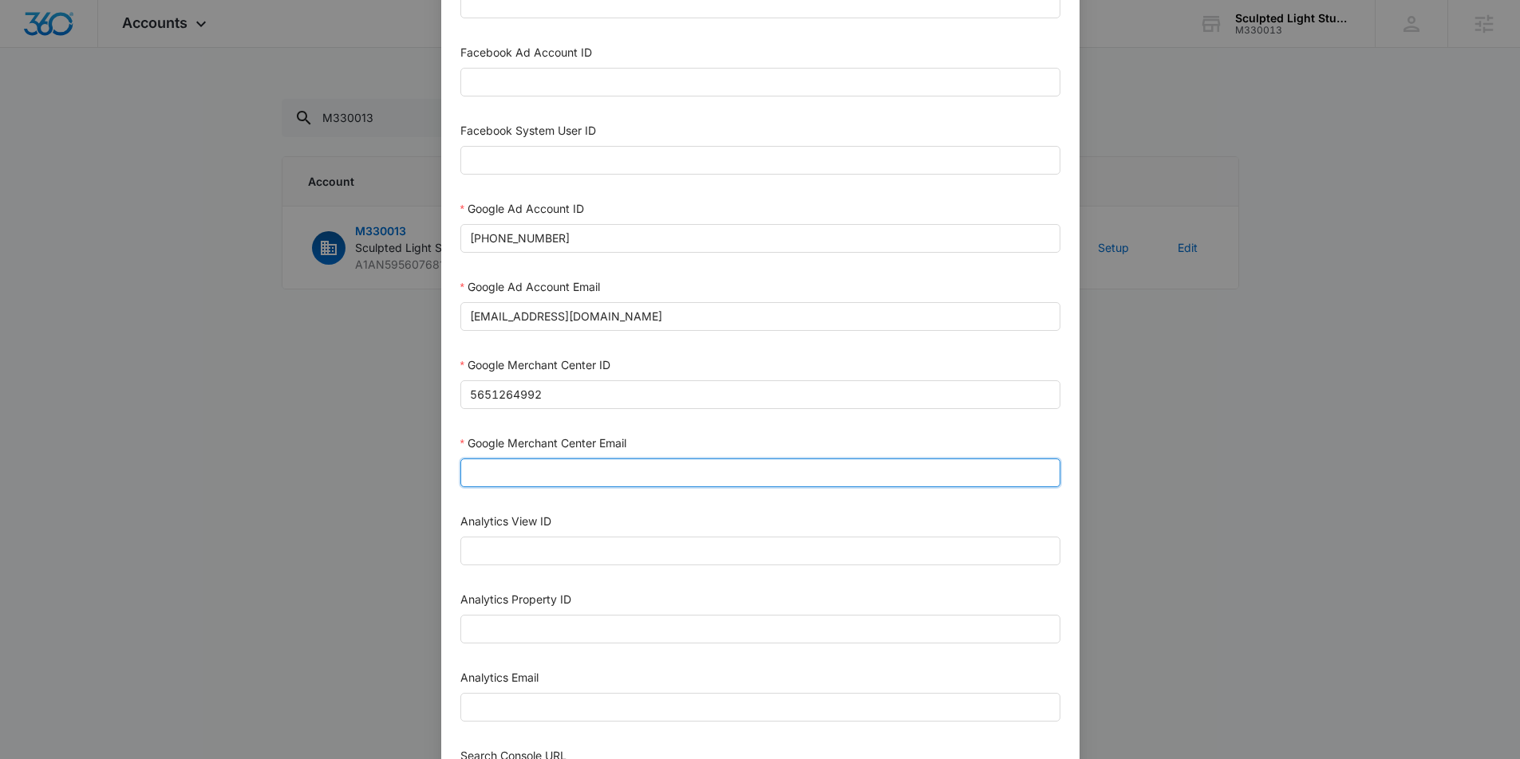
click at [670, 483] on input "Google Merchant Center Email" at bounding box center [760, 473] width 600 height 29
type input "m360+accounts1025@madwiremedia.com"
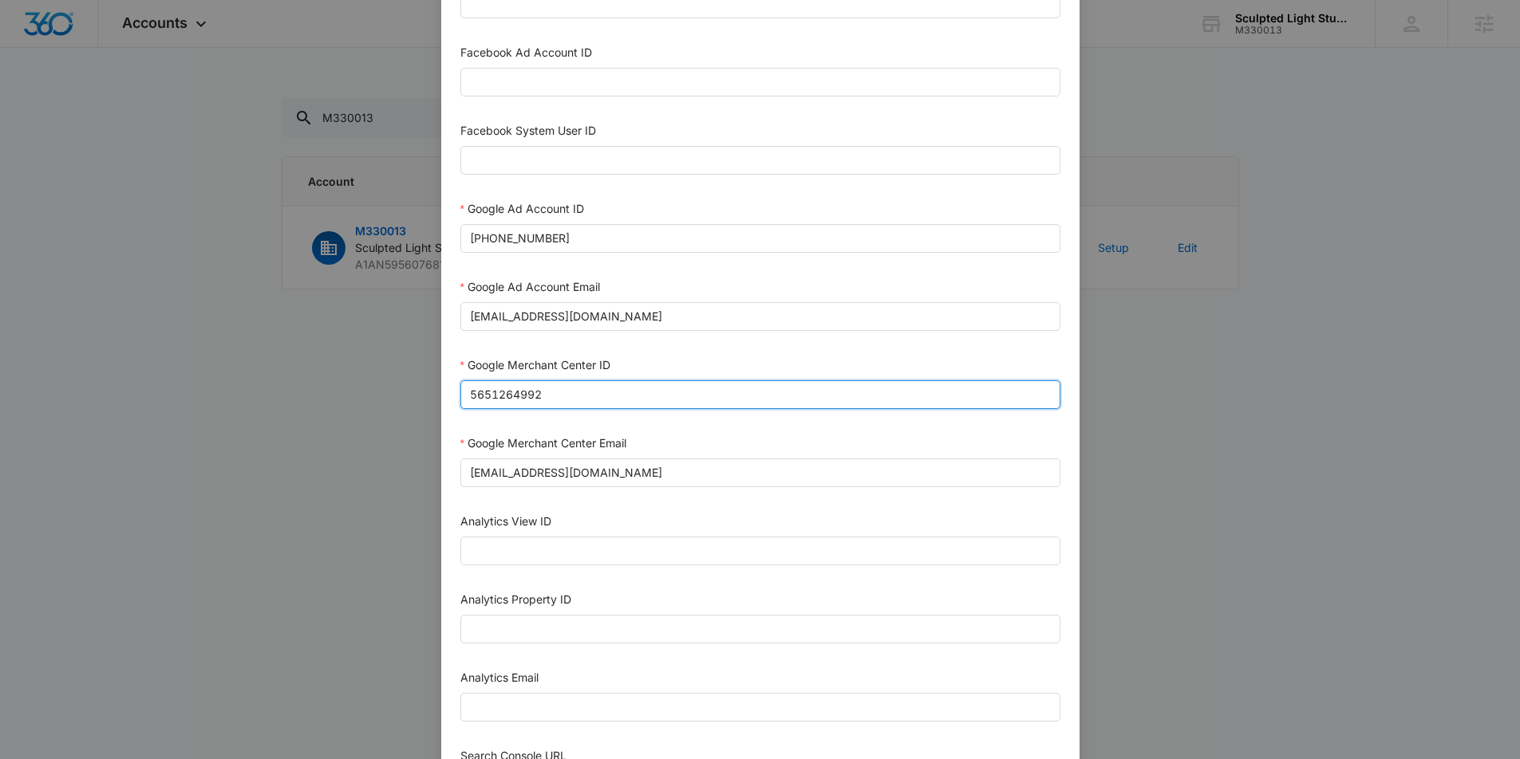
click at [493, 390] on input "5651264992" at bounding box center [760, 395] width 600 height 29
drag, startPoint x: 577, startPoint y: 393, endPoint x: 641, endPoint y: 409, distance: 66.0
click at [641, 409] on div "Google Merchant Center ID 5651264992" at bounding box center [760, 386] width 600 height 59
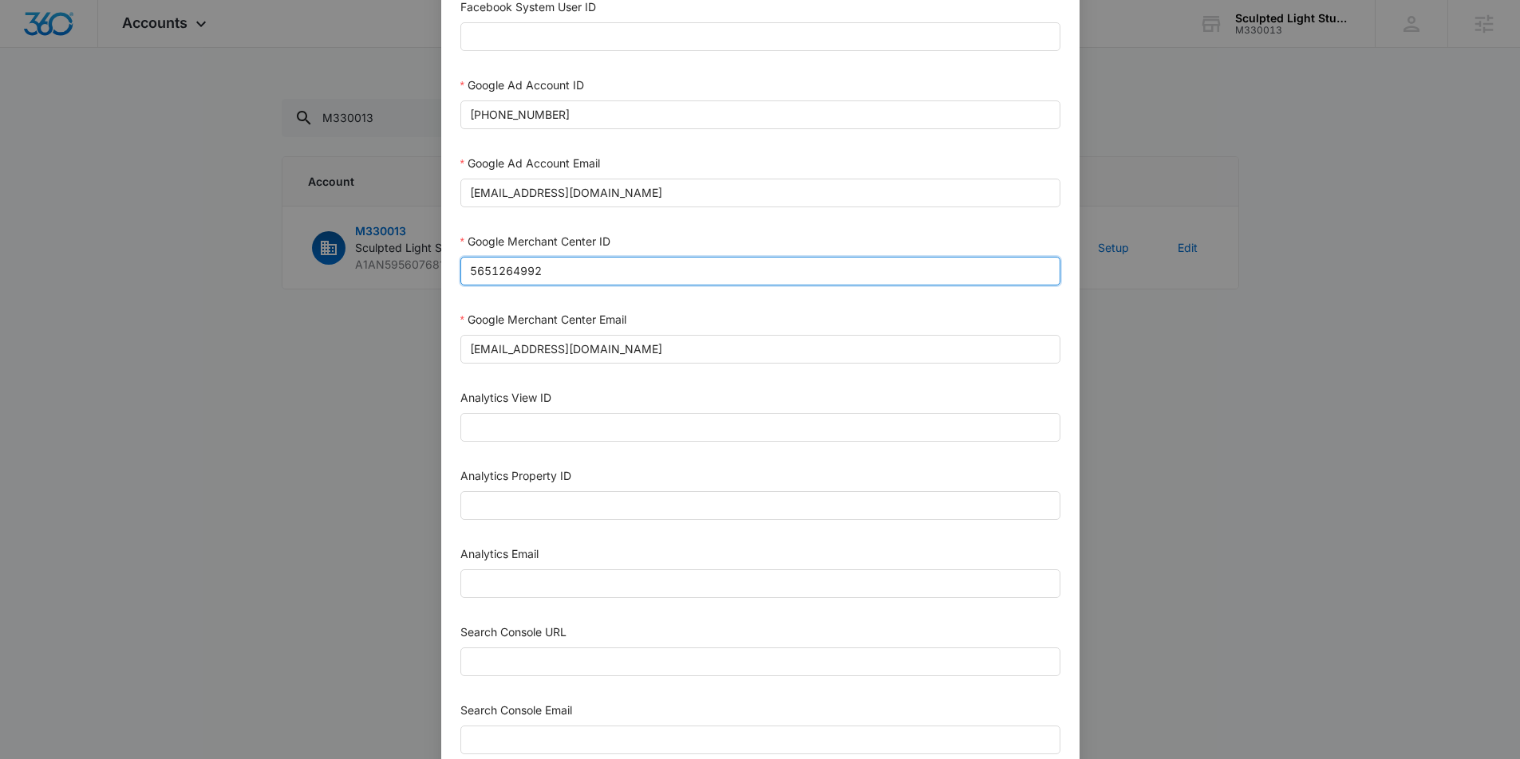
scroll to position [487, 0]
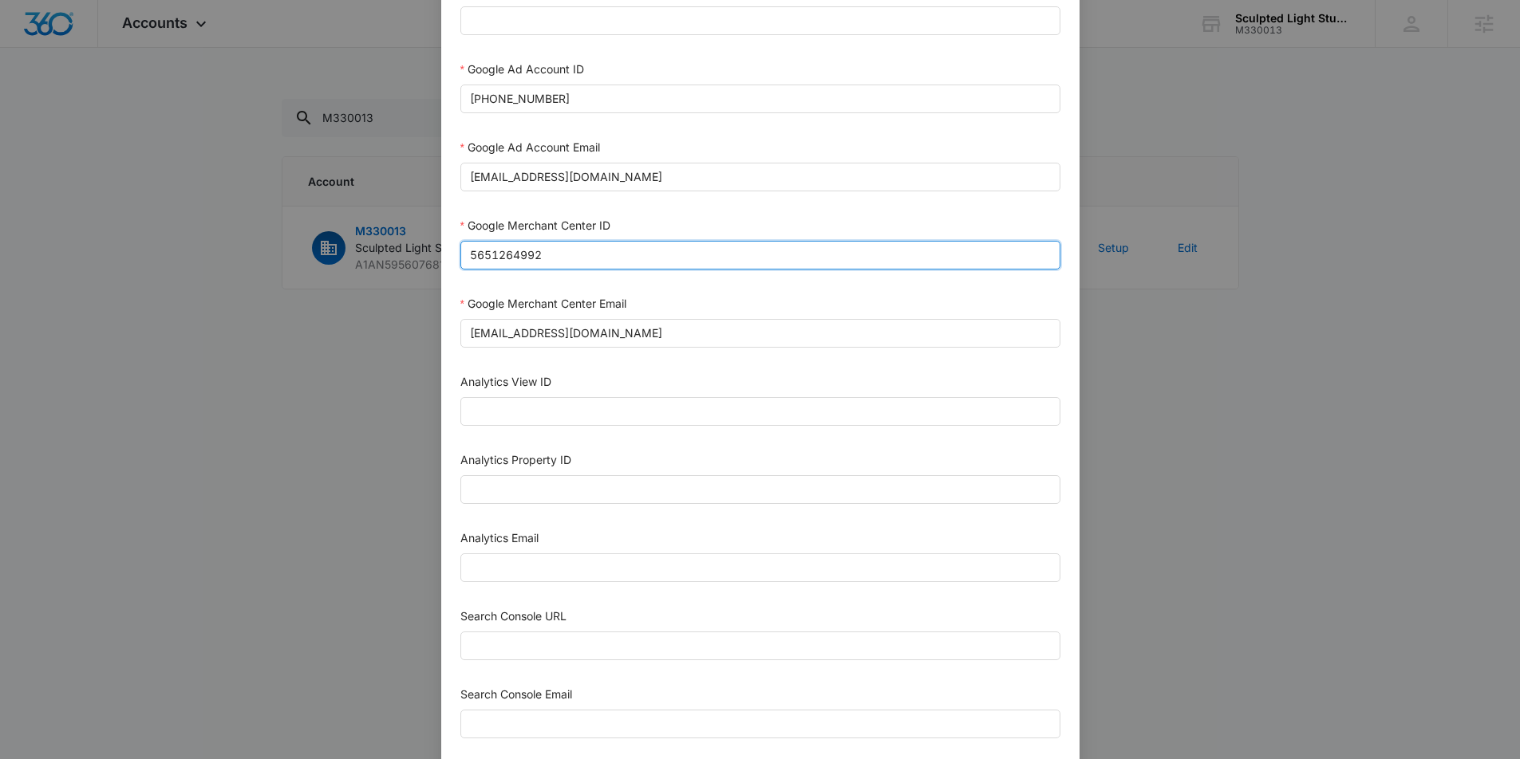
type input "5651264992"
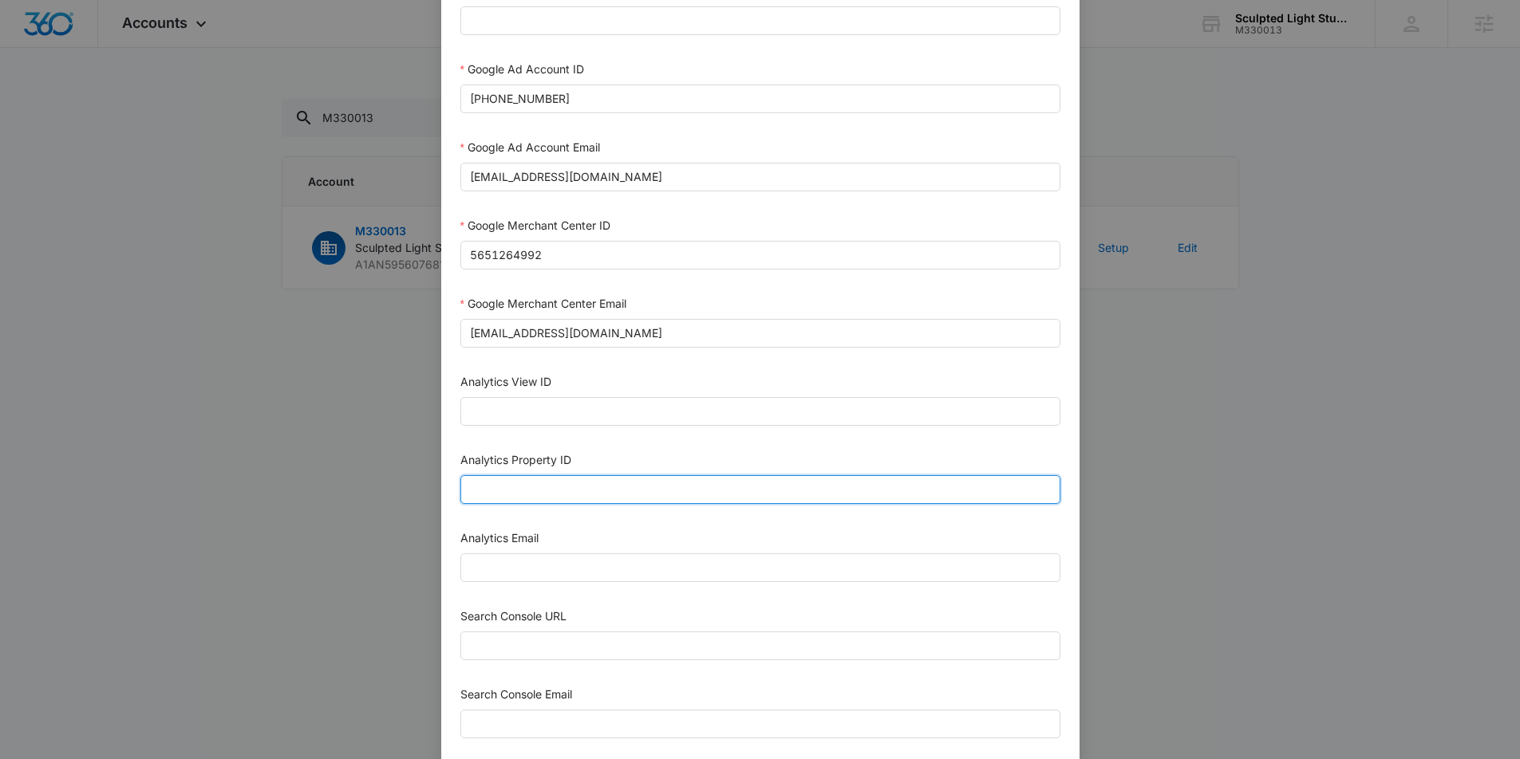
drag, startPoint x: 535, startPoint y: 485, endPoint x: 536, endPoint y: 477, distance: 8.0
click at [535, 485] on input "Analytics Property ID" at bounding box center [760, 489] width 600 height 29
paste input "504156103"
type input "504156103"
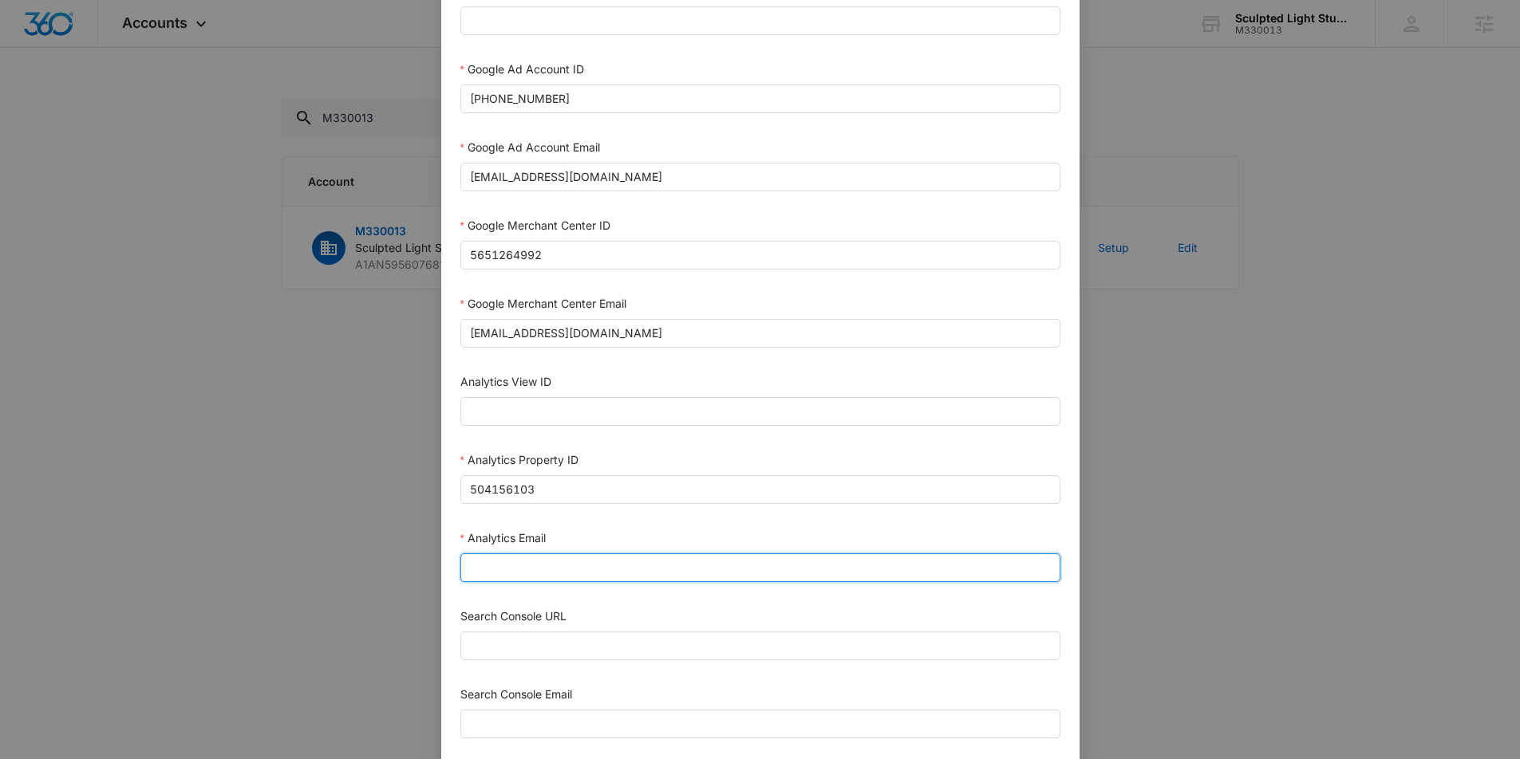
click at [498, 557] on input "Analytics Email" at bounding box center [760, 568] width 600 height 29
type input "m360+accounts1025@madwiremedia.com"
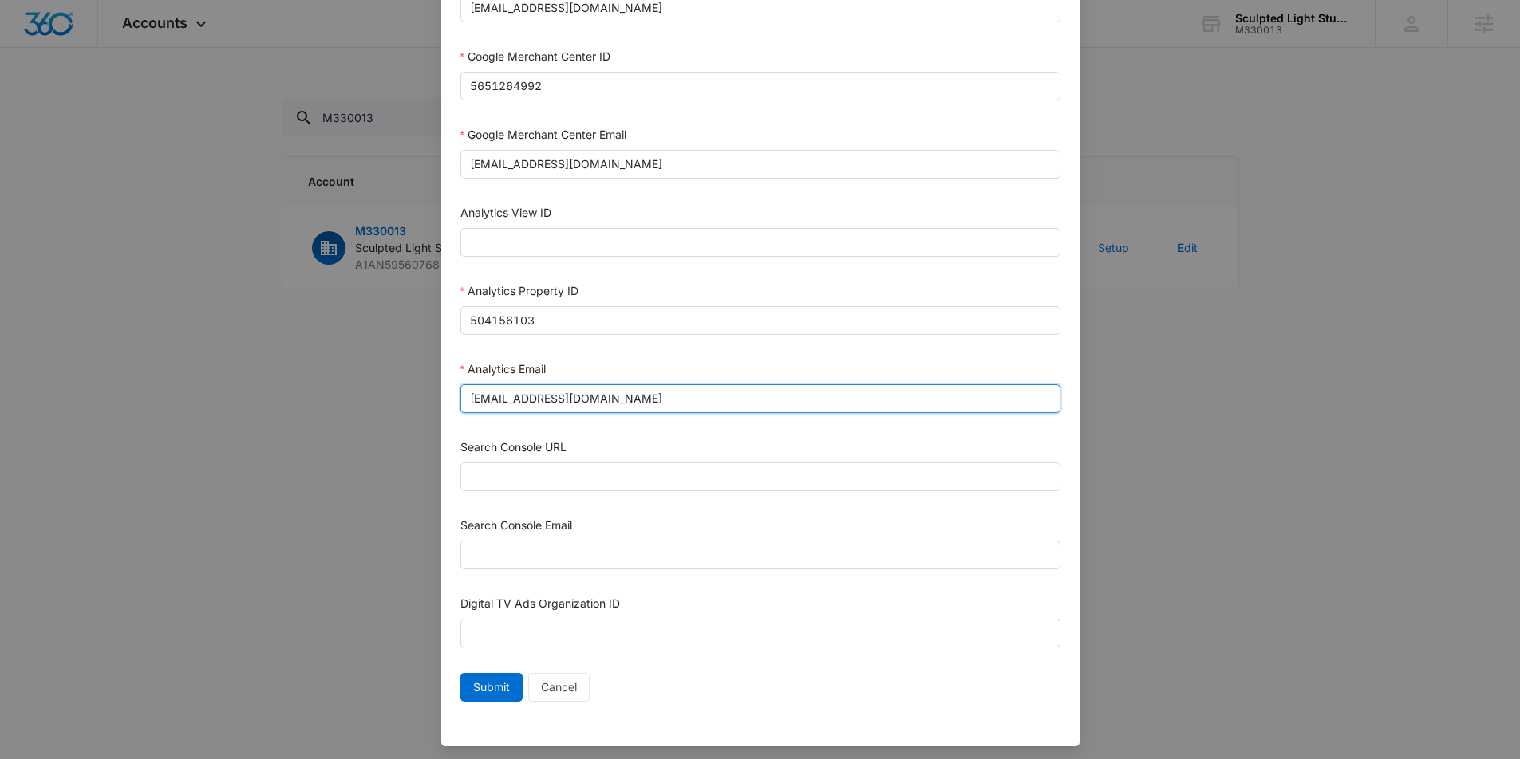
scroll to position [663, 0]
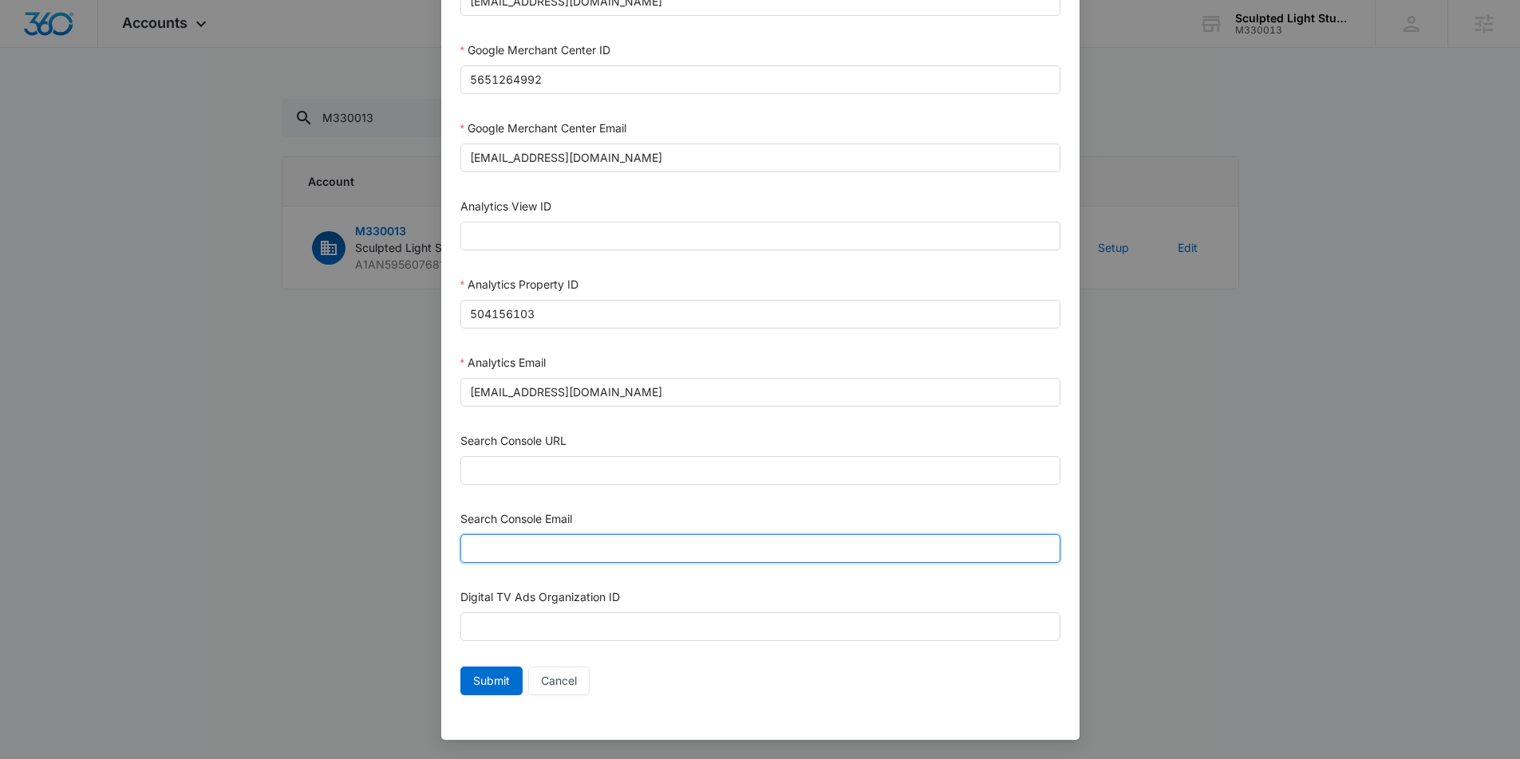
click at [587, 554] on input "Search Console Email" at bounding box center [760, 549] width 600 height 29
type input "M360+Accounts1025@madwiremedia.com"
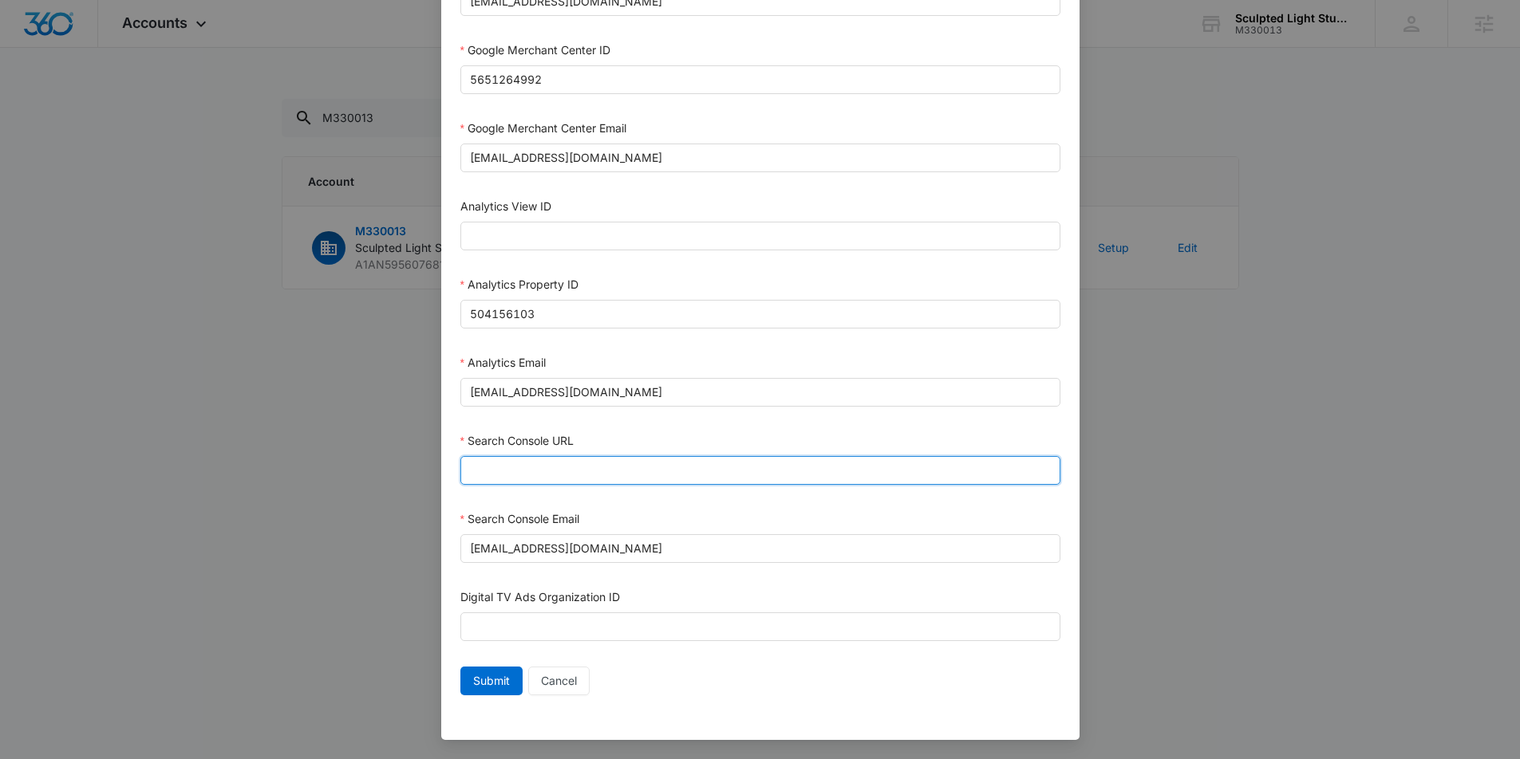
click at [657, 469] on input "Search Console URL" at bounding box center [760, 470] width 600 height 29
paste input "https://sculptedlightstudio.com/"
type input "https://sculptedlightstudio.com/"
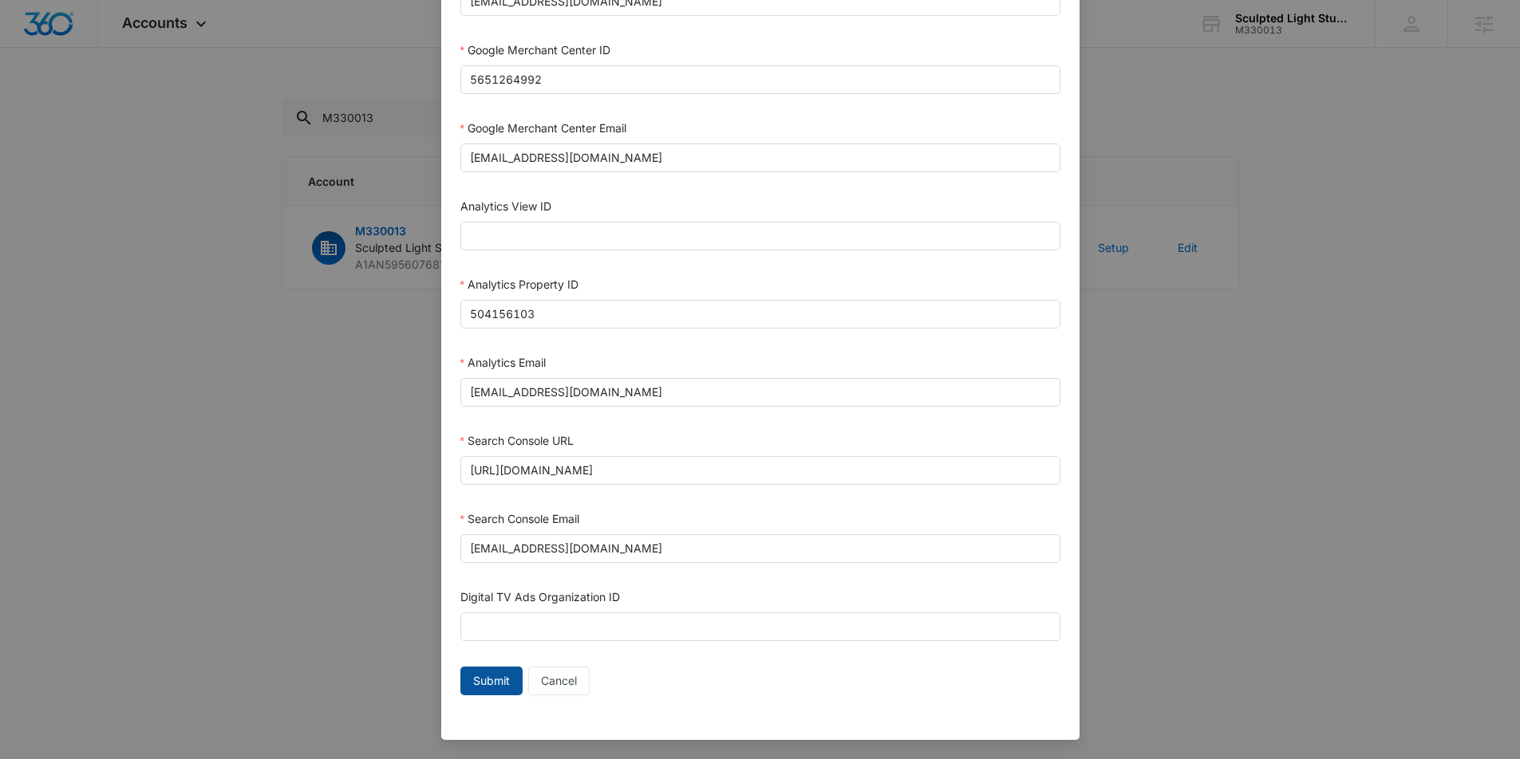
click at [495, 680] on span "Submit" at bounding box center [491, 682] width 37 height 18
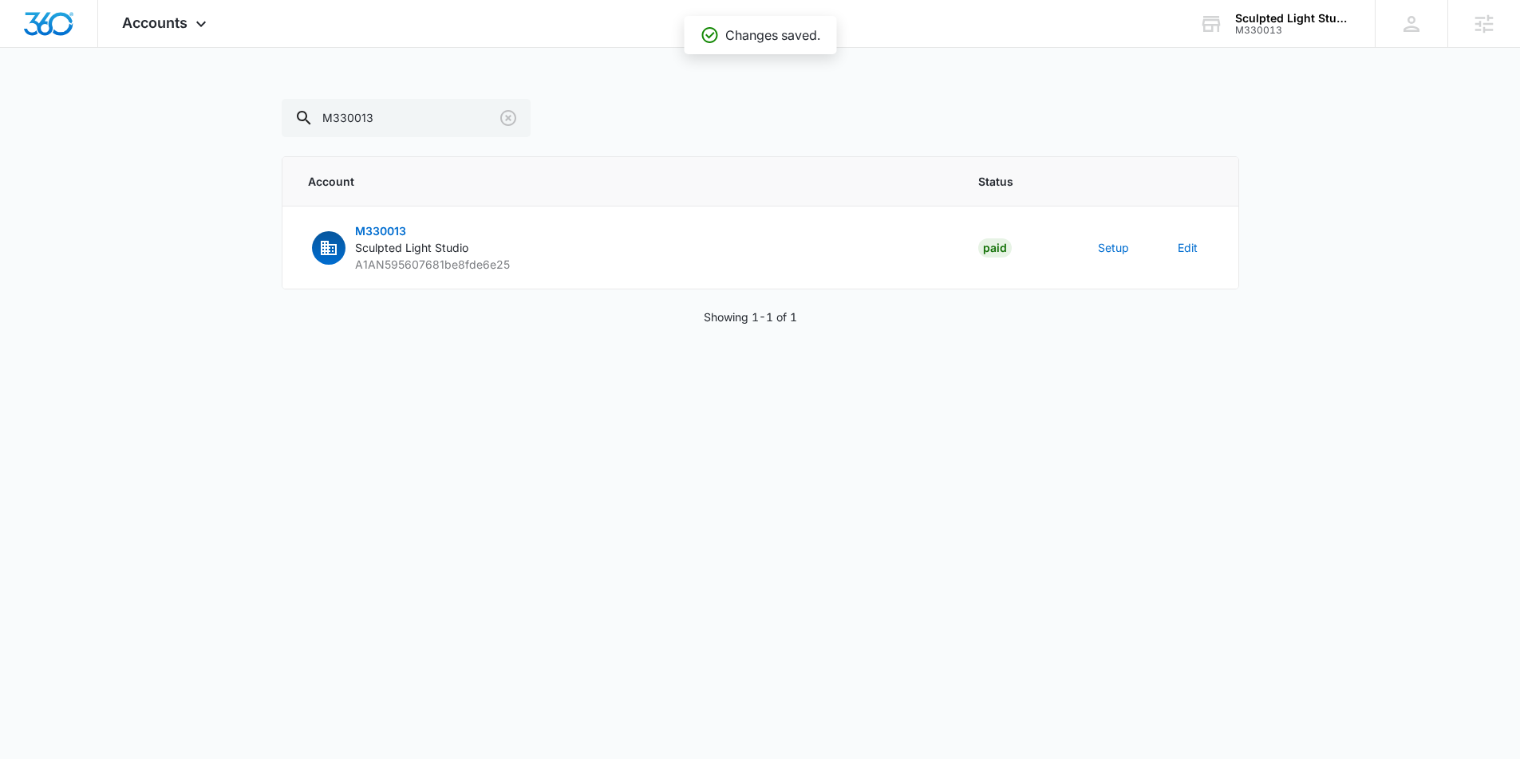
scroll to position [647, 0]
